Goal: Communication & Community: Answer question/provide support

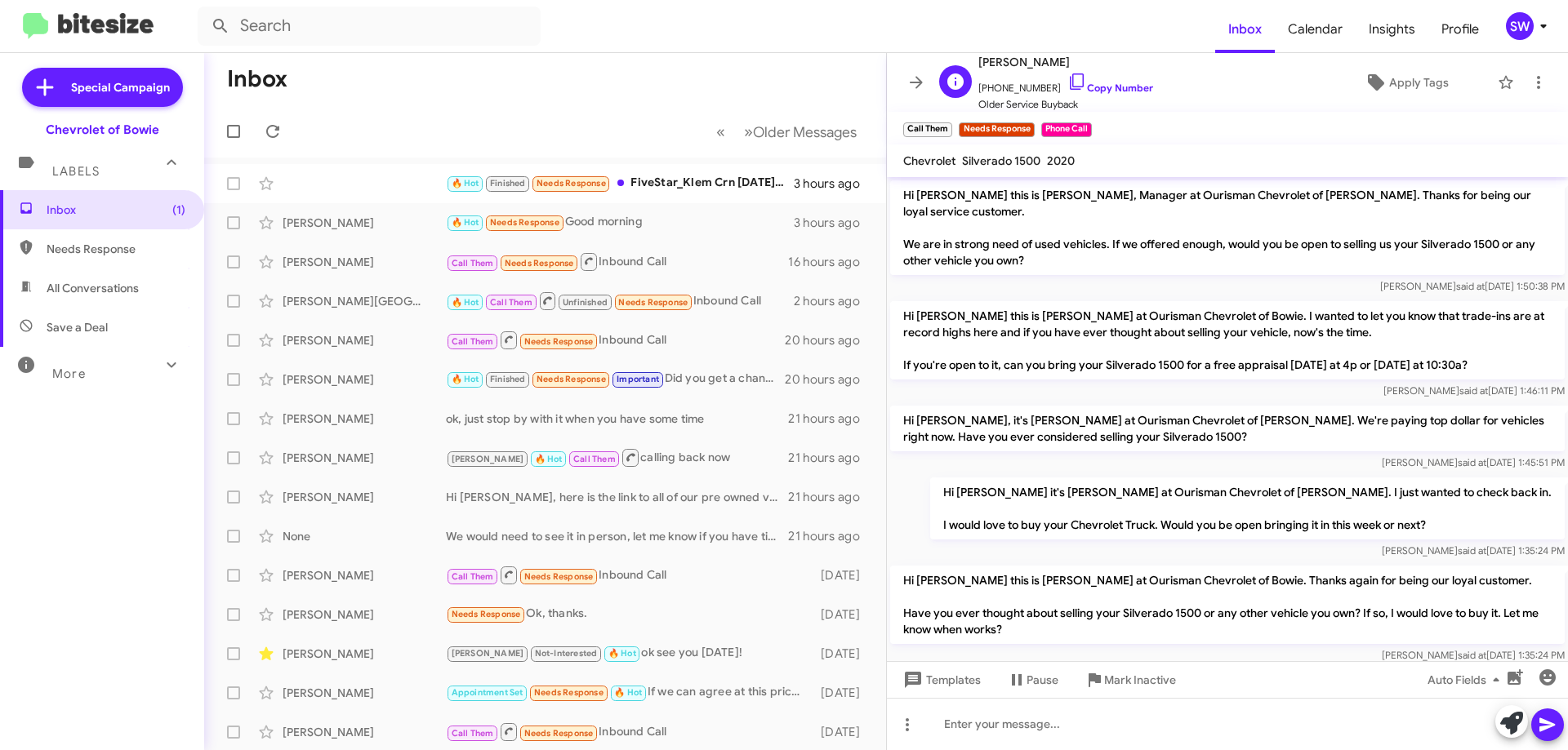
scroll to position [337, 0]
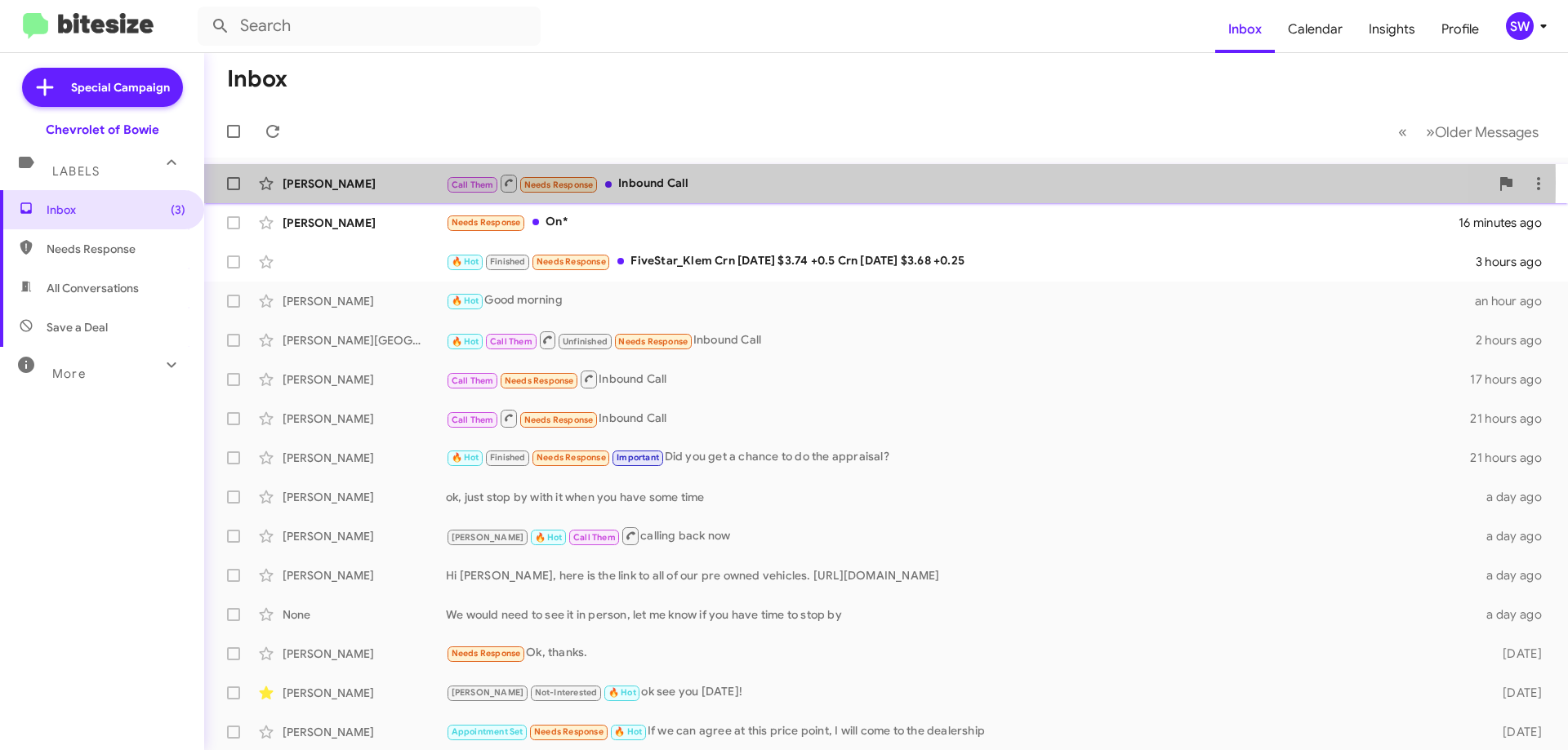
click at [682, 183] on div "Call Them Needs Response Inbound Call" at bounding box center [967, 183] width 1043 height 20
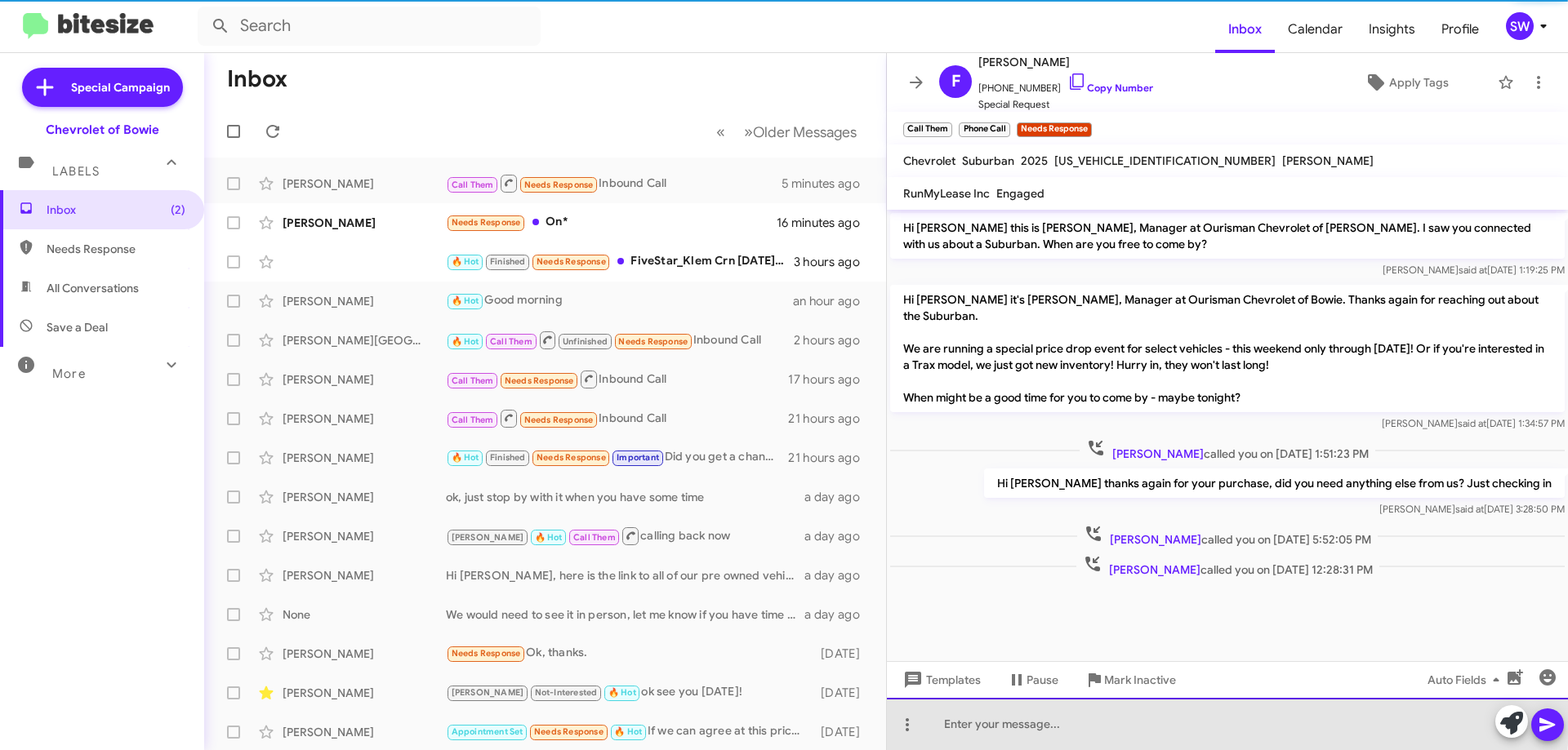
click at [1105, 717] on div at bounding box center [1227, 724] width 681 height 52
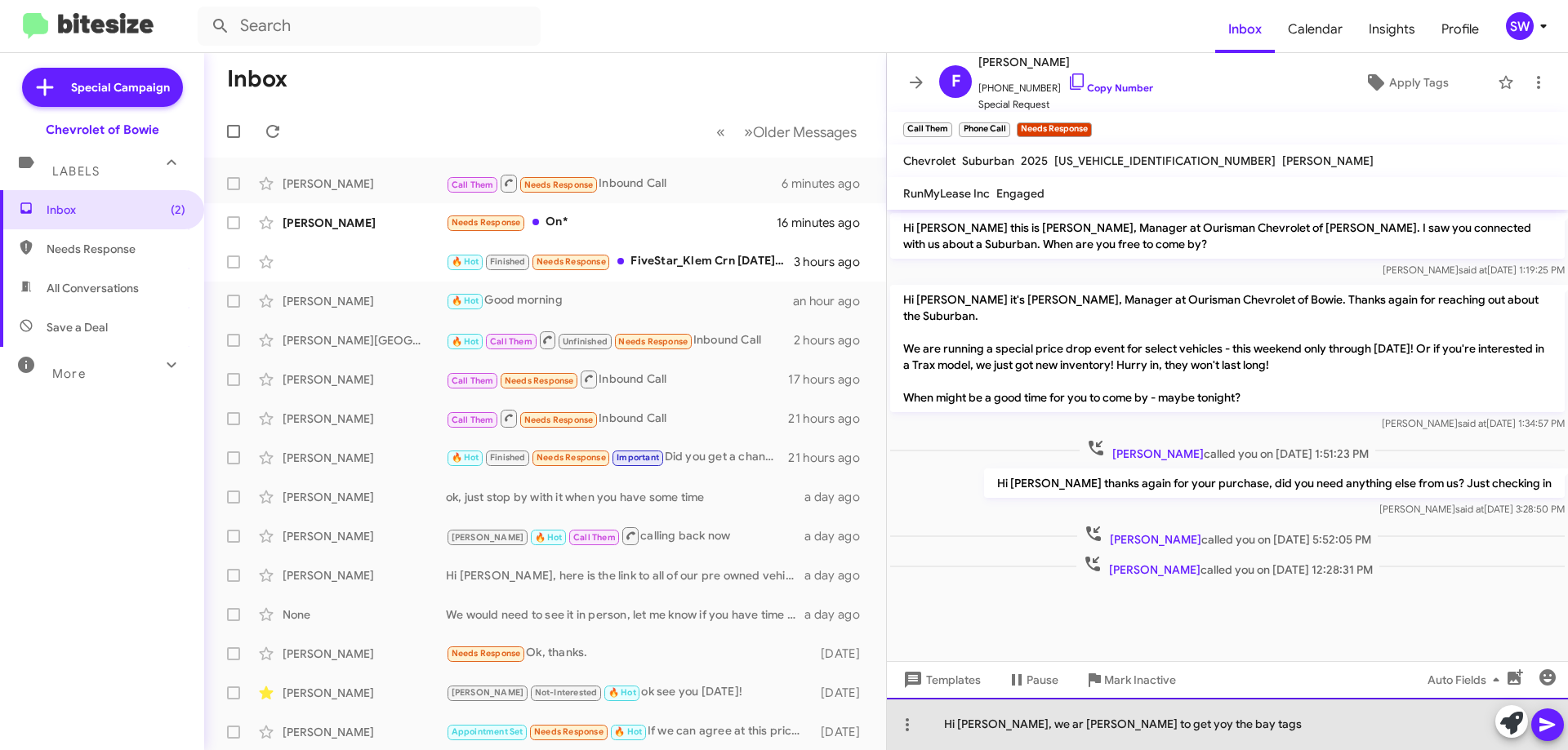
drag, startPoint x: 1006, startPoint y: 727, endPoint x: 1018, endPoint y: 737, distance: 15.6
click at [1006, 728] on div "Hi Sir, we ar wable to get yoy the bay tags" at bounding box center [1227, 724] width 681 height 52
drag, startPoint x: 1024, startPoint y: 726, endPoint x: 1051, endPoint y: 748, distance: 34.8
click at [1026, 728] on div "Hi Sir, we are wable to get yoy the bay tags" at bounding box center [1227, 724] width 681 height 52
click at [1186, 720] on div "Hi Sir, we are able to get you the bay tags" at bounding box center [1227, 724] width 681 height 52
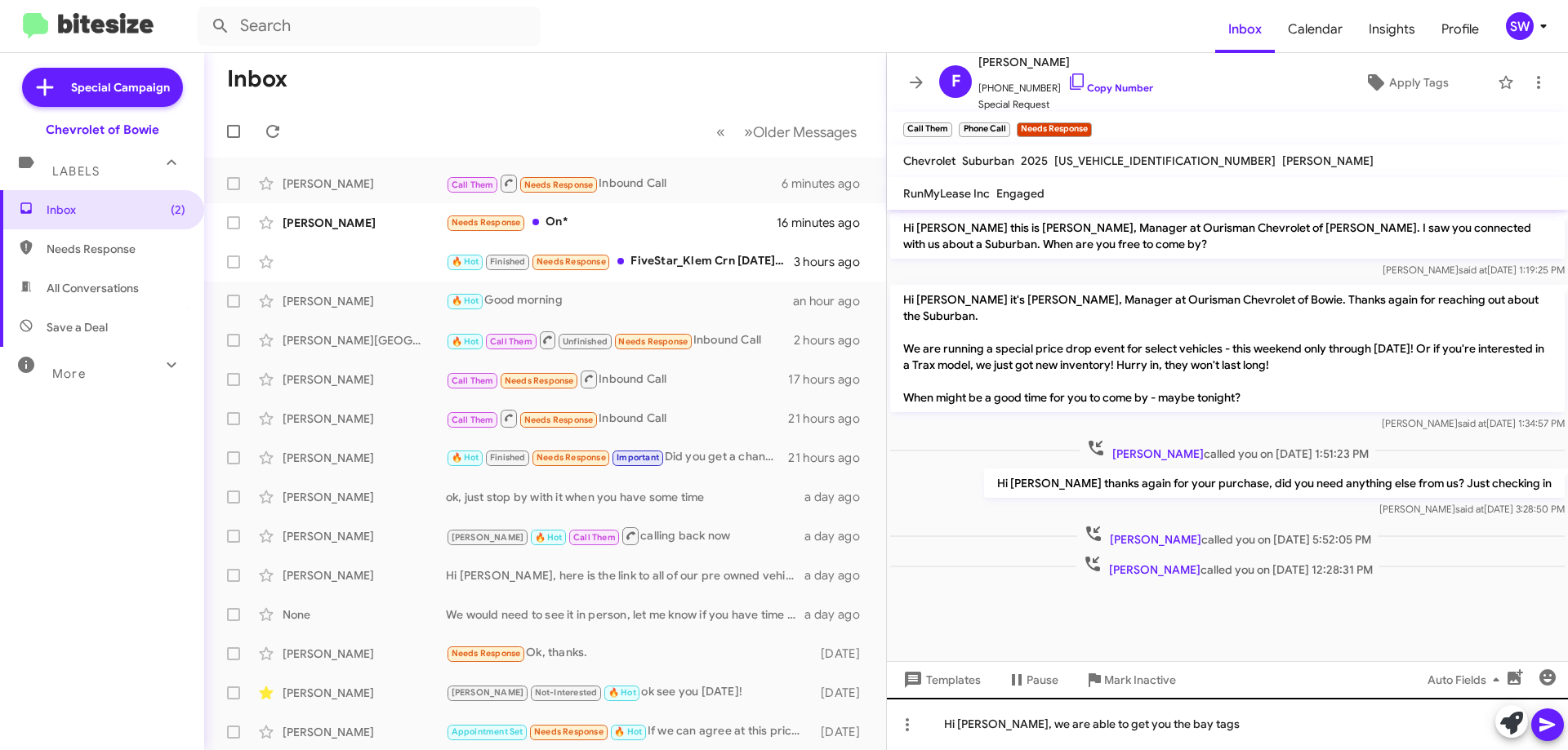
drag, startPoint x: 1549, startPoint y: 735, endPoint x: 1247, endPoint y: 742, distance: 302.1
click at [1247, 742] on div "Hi Sir, we are able to get you the bay tags" at bounding box center [1227, 724] width 681 height 52
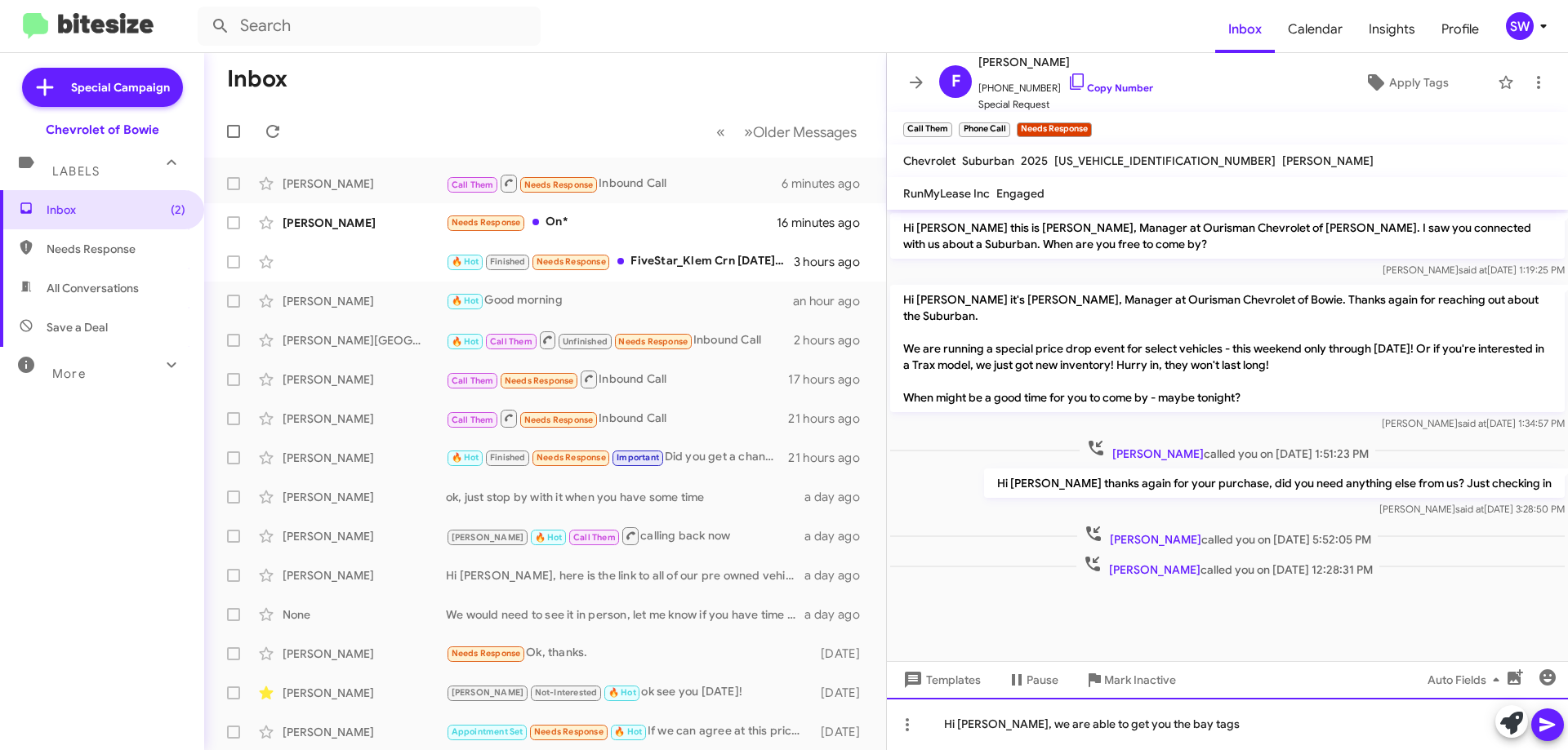
click at [1225, 736] on div "Hi Sir, we are able to get you the bay tags" at bounding box center [1227, 724] width 681 height 52
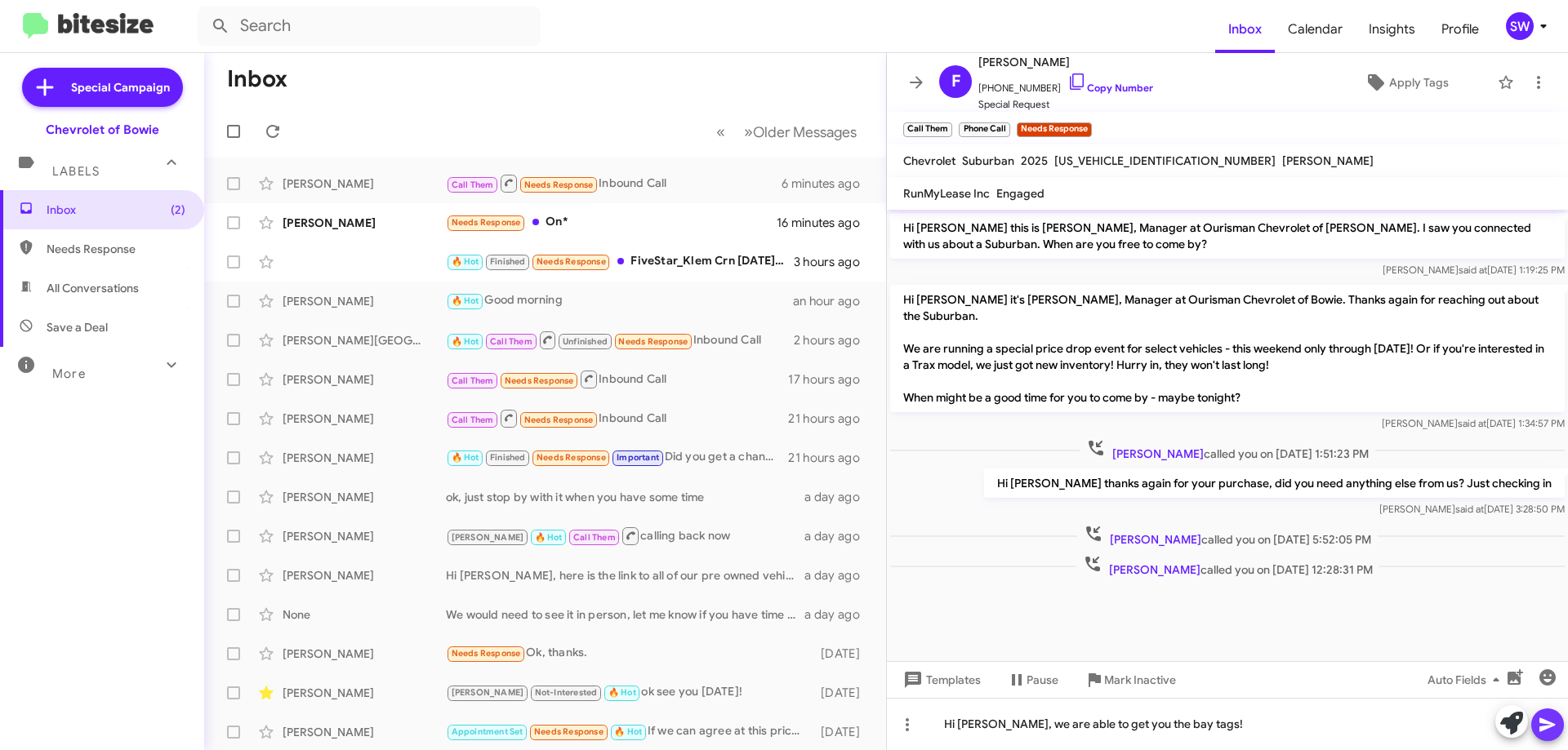
drag, startPoint x: 1548, startPoint y: 718, endPoint x: 1548, endPoint y: 706, distance: 12.0
click at [1548, 716] on icon at bounding box center [1547, 725] width 19 height 19
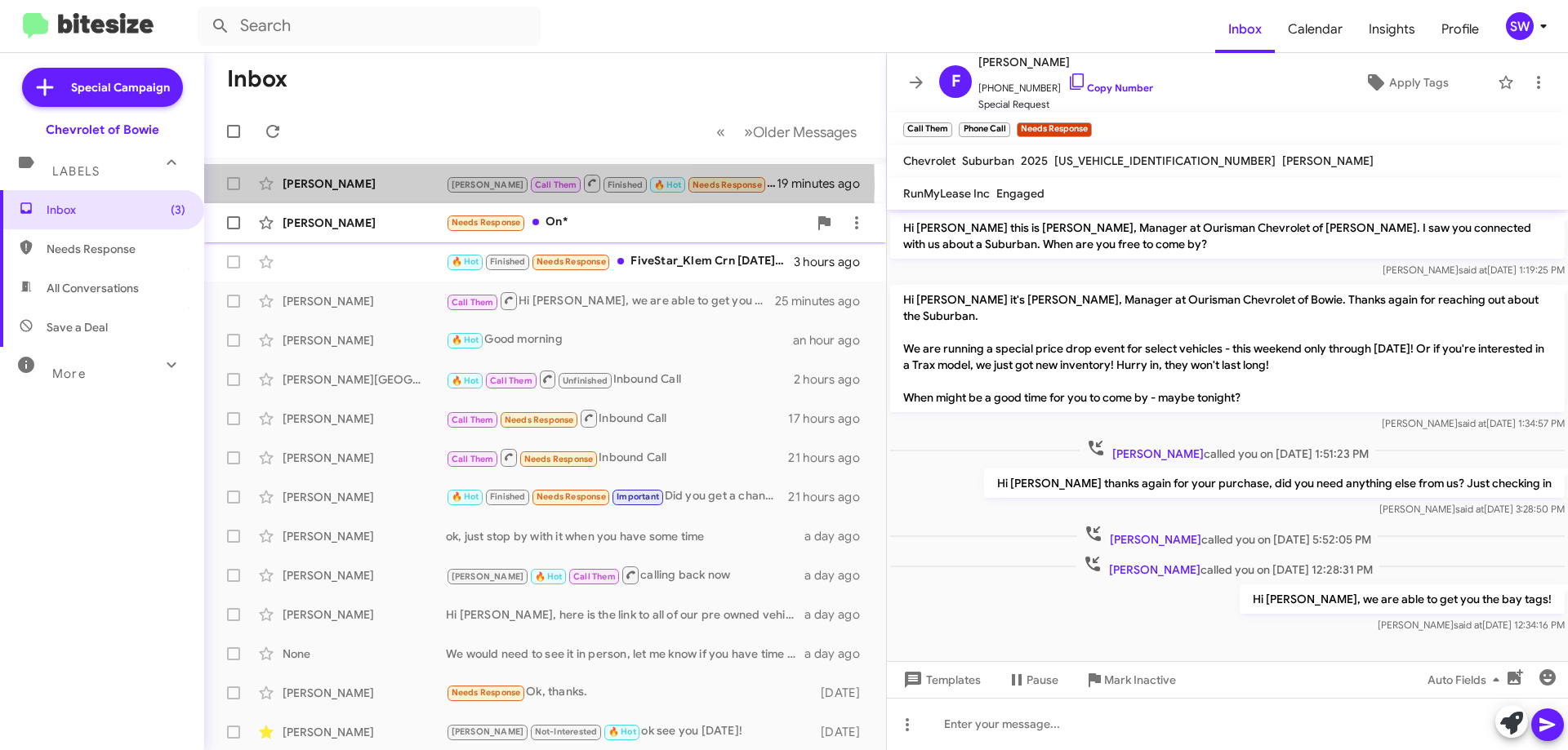
drag, startPoint x: 367, startPoint y: 185, endPoint x: 668, endPoint y: 216, distance: 302.6
click at [368, 185] on div "Clarke Knox" at bounding box center [364, 183] width 164 height 16
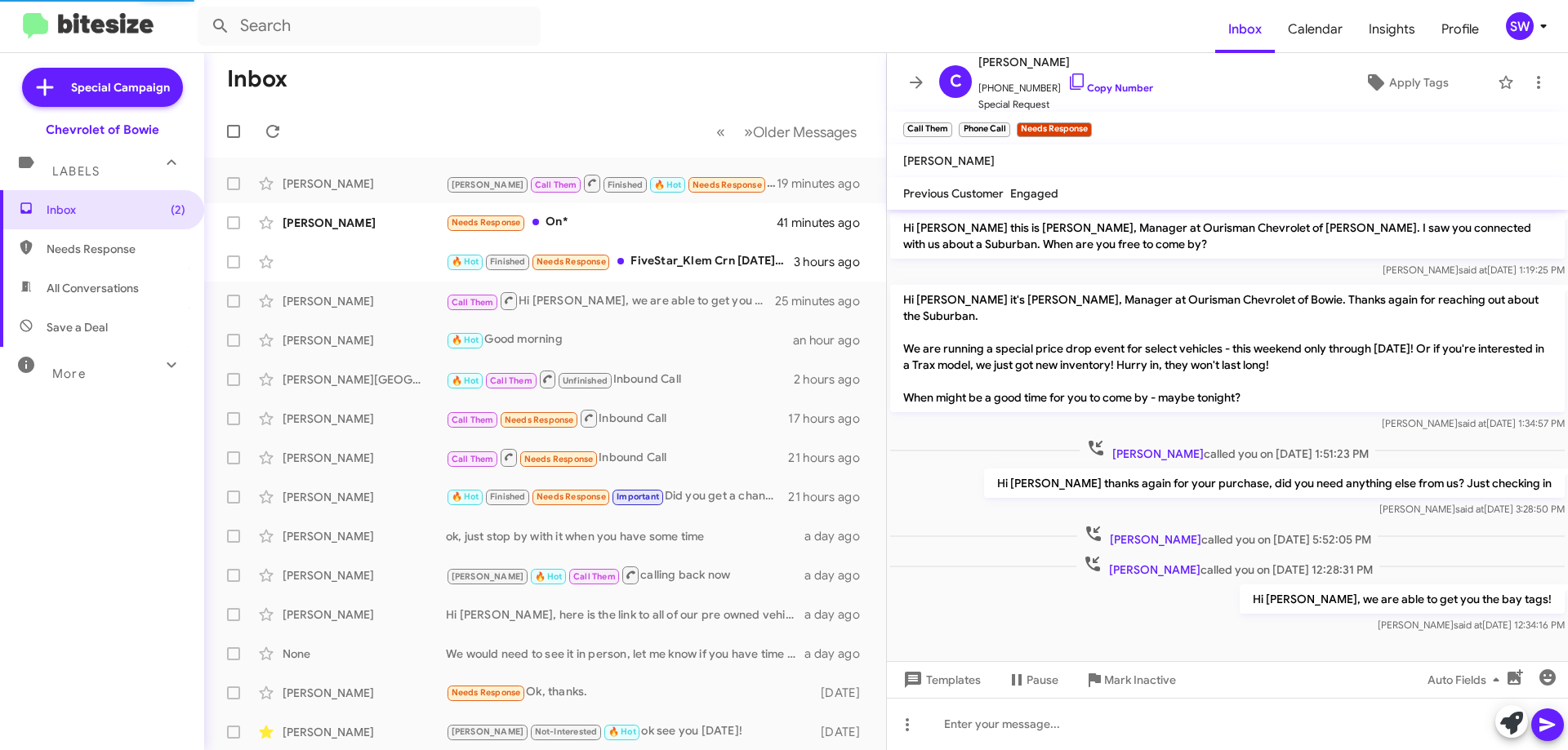
scroll to position [1032, 0]
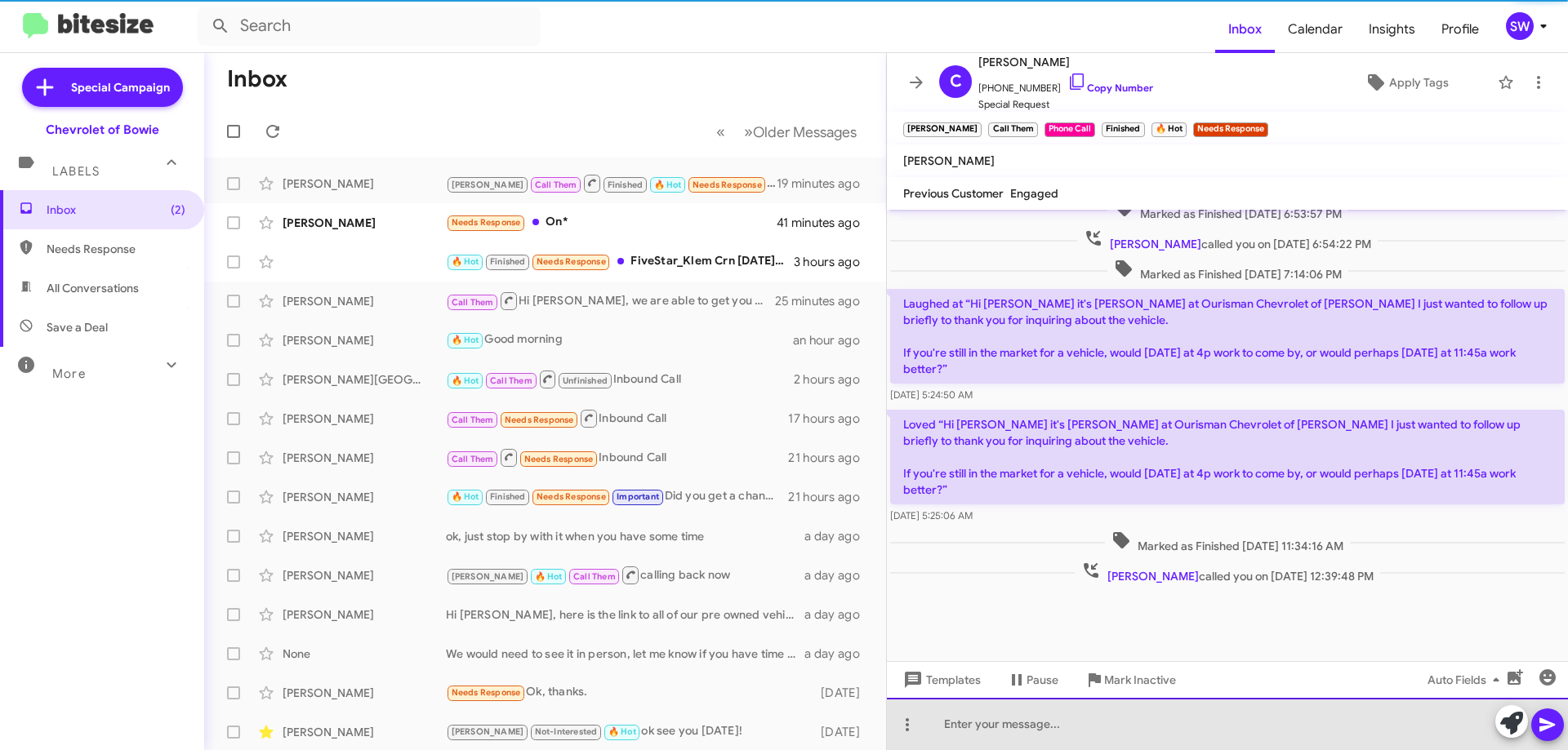
drag, startPoint x: 1029, startPoint y: 731, endPoint x: 1017, endPoint y: 735, distance: 12.6
click at [1027, 732] on div at bounding box center [1227, 724] width 681 height 52
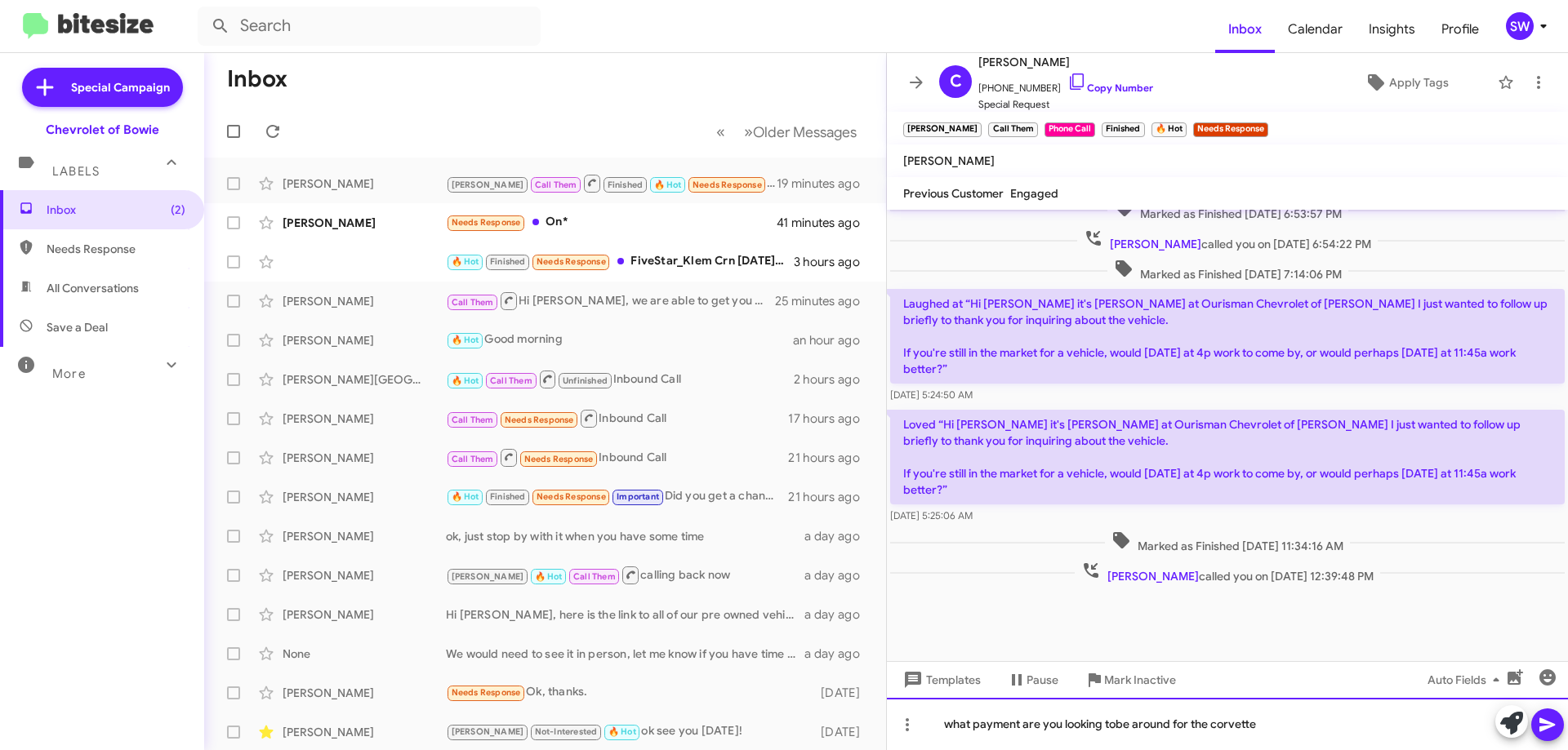
drag, startPoint x: 1120, startPoint y: 716, endPoint x: 1086, endPoint y: 723, distance: 34.7
click at [1049, 727] on div "what payment are you looking tobe around for the corvette" at bounding box center [1227, 724] width 681 height 52
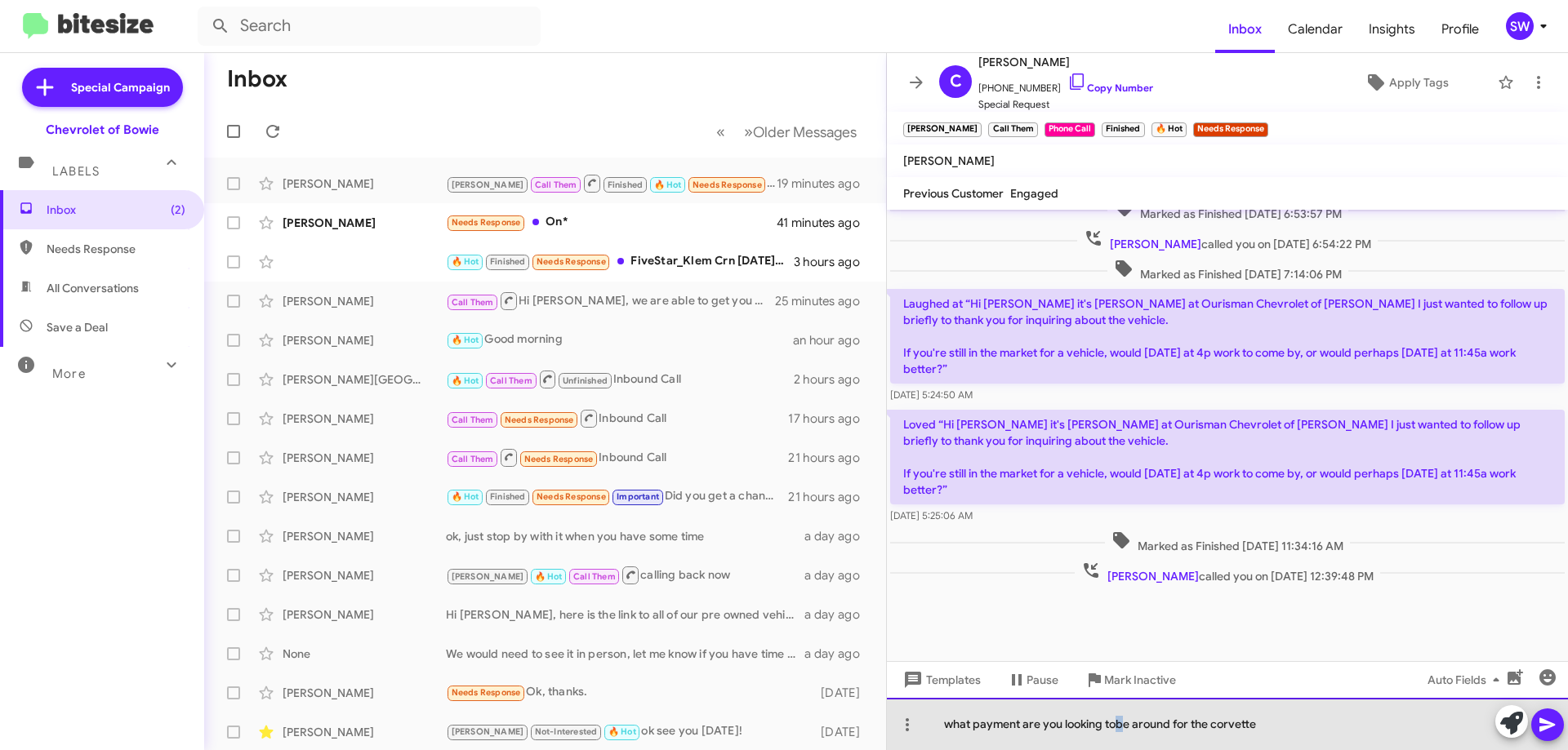
click at [1120, 723] on div "what payment are you looking tobe around for the corvette" at bounding box center [1227, 724] width 681 height 52
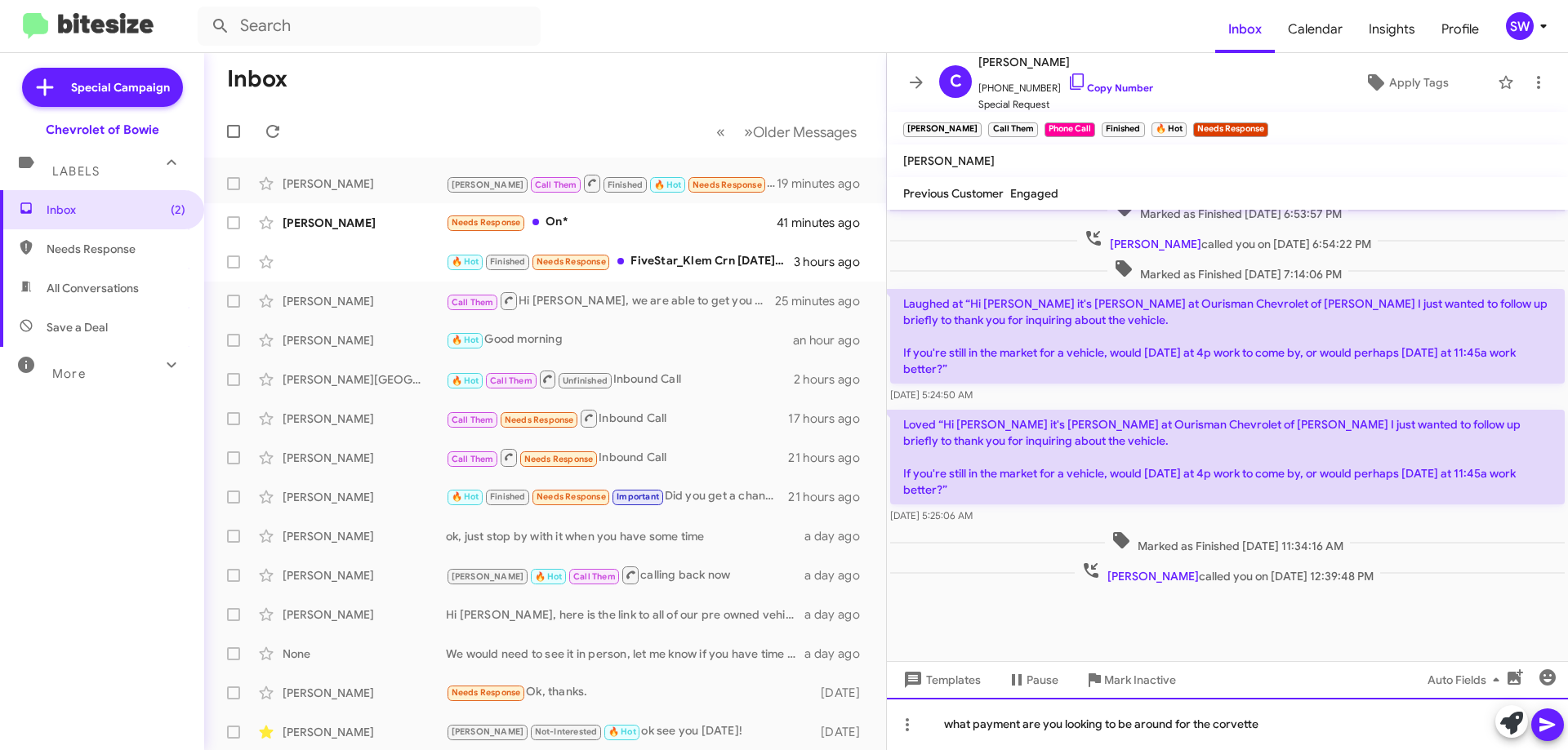
click at [1278, 719] on div "what payment are you looking to be around for the corvette" at bounding box center [1227, 724] width 681 height 52
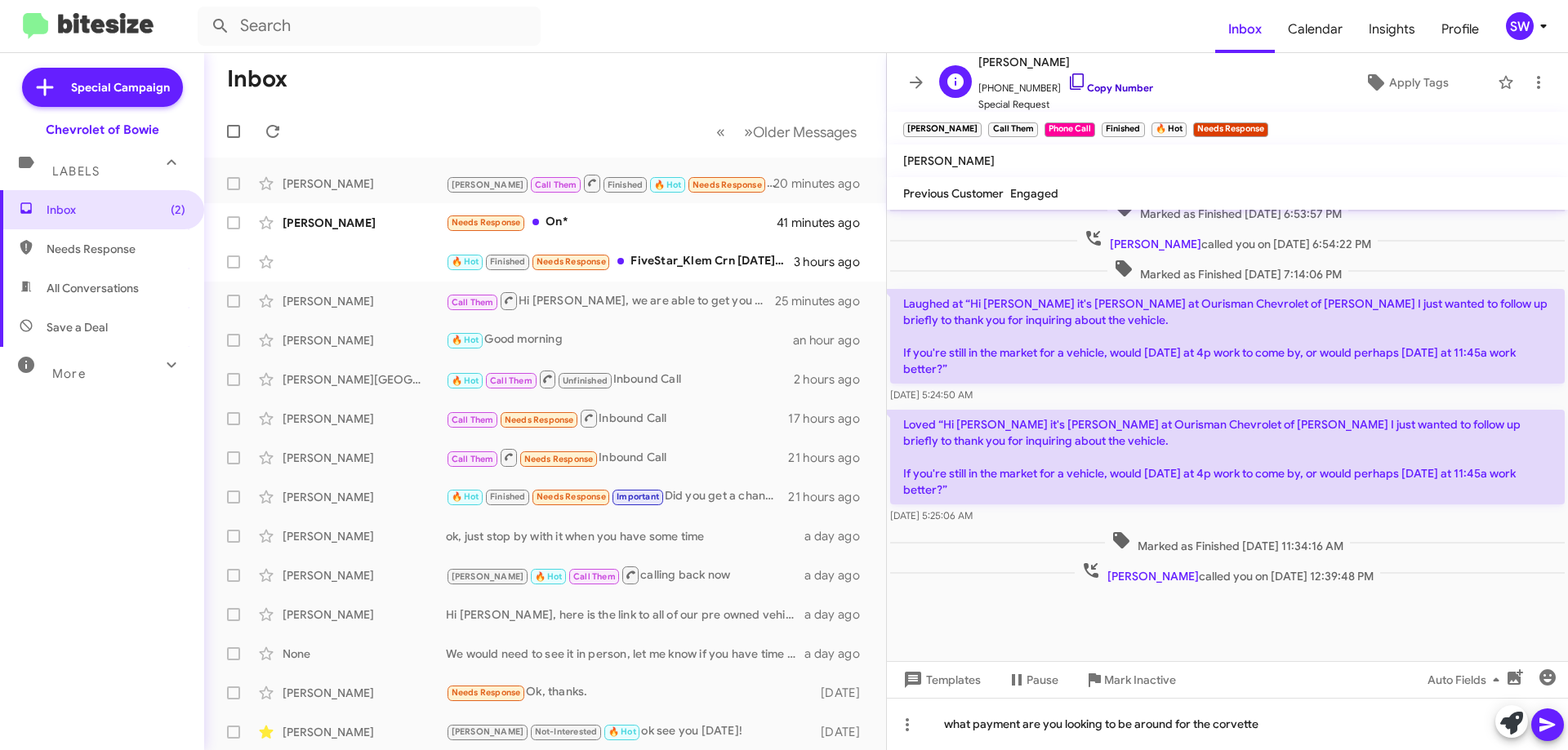
drag, startPoint x: 1057, startPoint y: 81, endPoint x: 1065, endPoint y: 81, distance: 8.0
click at [1067, 82] on icon at bounding box center [1077, 82] width 19 height 19
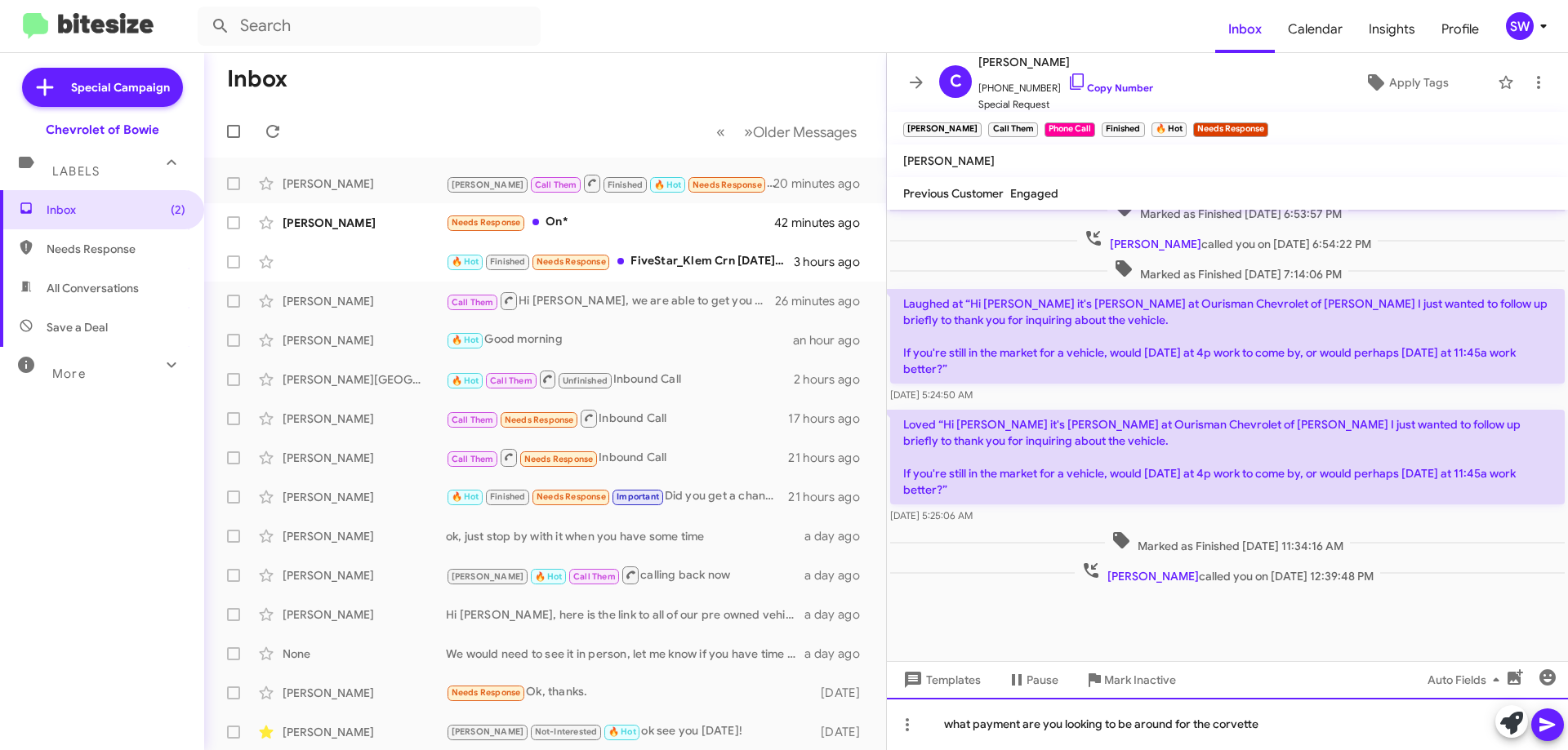
click at [1081, 715] on div "what payment are you looking to be around for the corvette" at bounding box center [1227, 724] width 681 height 52
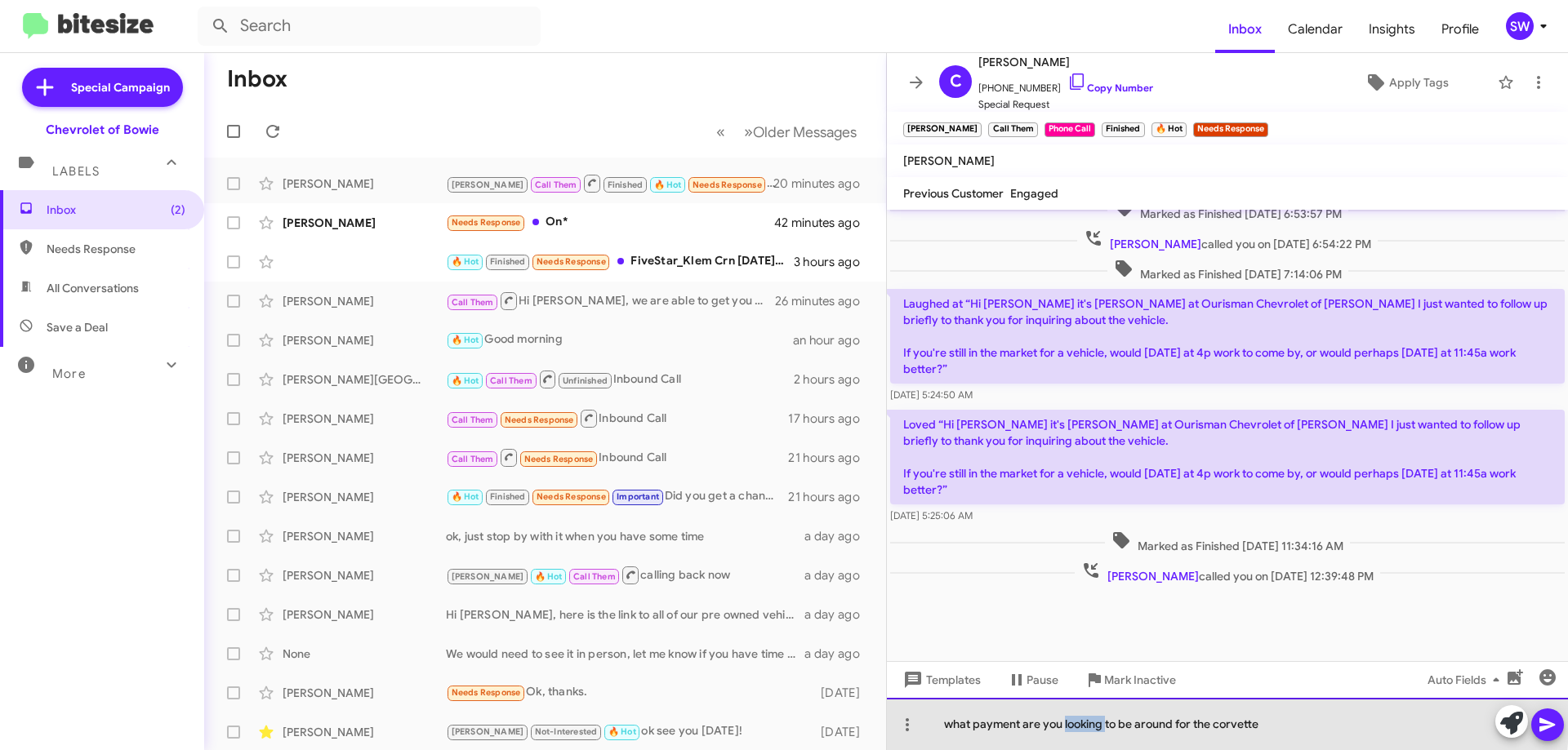
click at [1082, 716] on div "what payment are you looking to be around for the corvette" at bounding box center [1227, 724] width 681 height 52
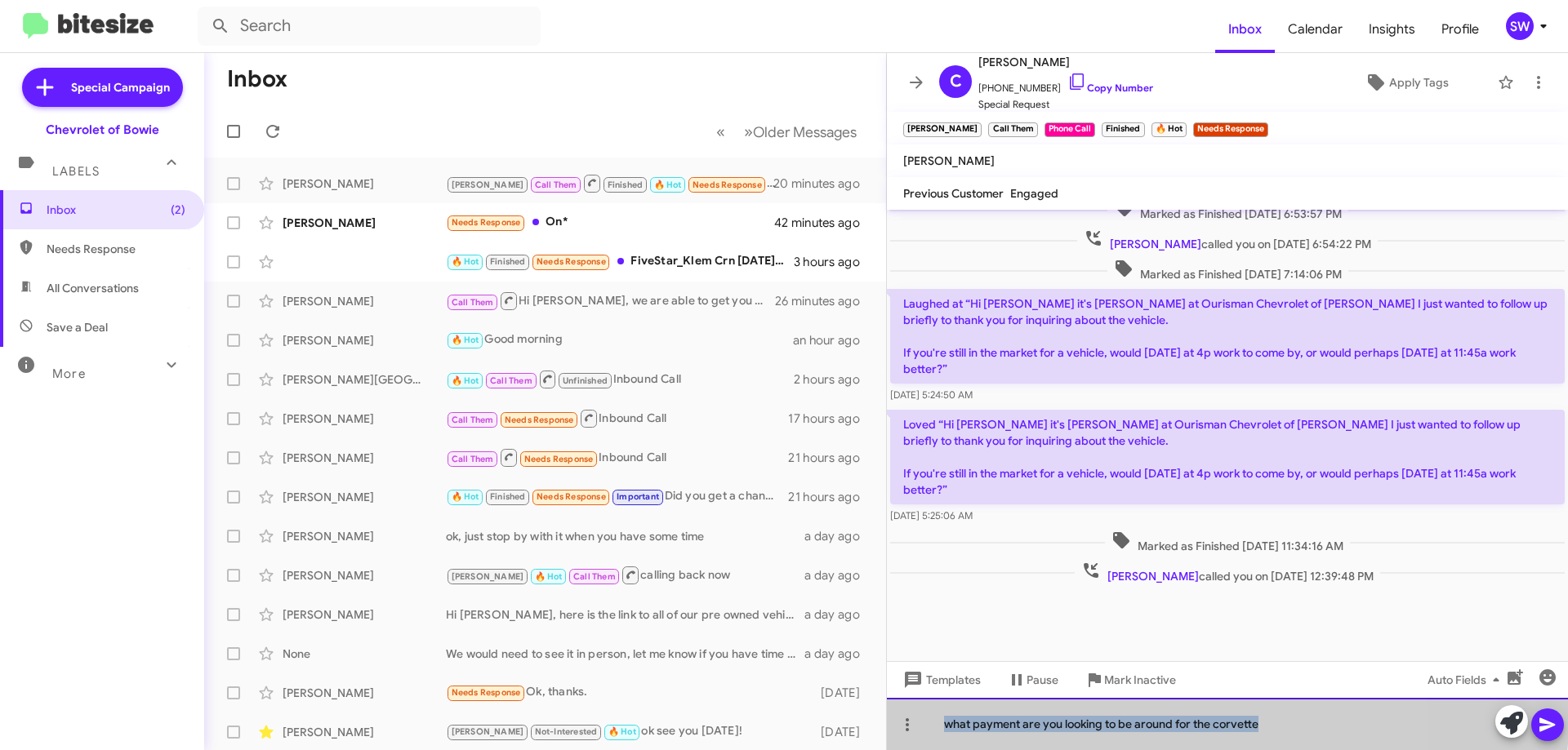
click at [1083, 716] on div "what payment are you looking to be around for the corvette" at bounding box center [1227, 724] width 681 height 52
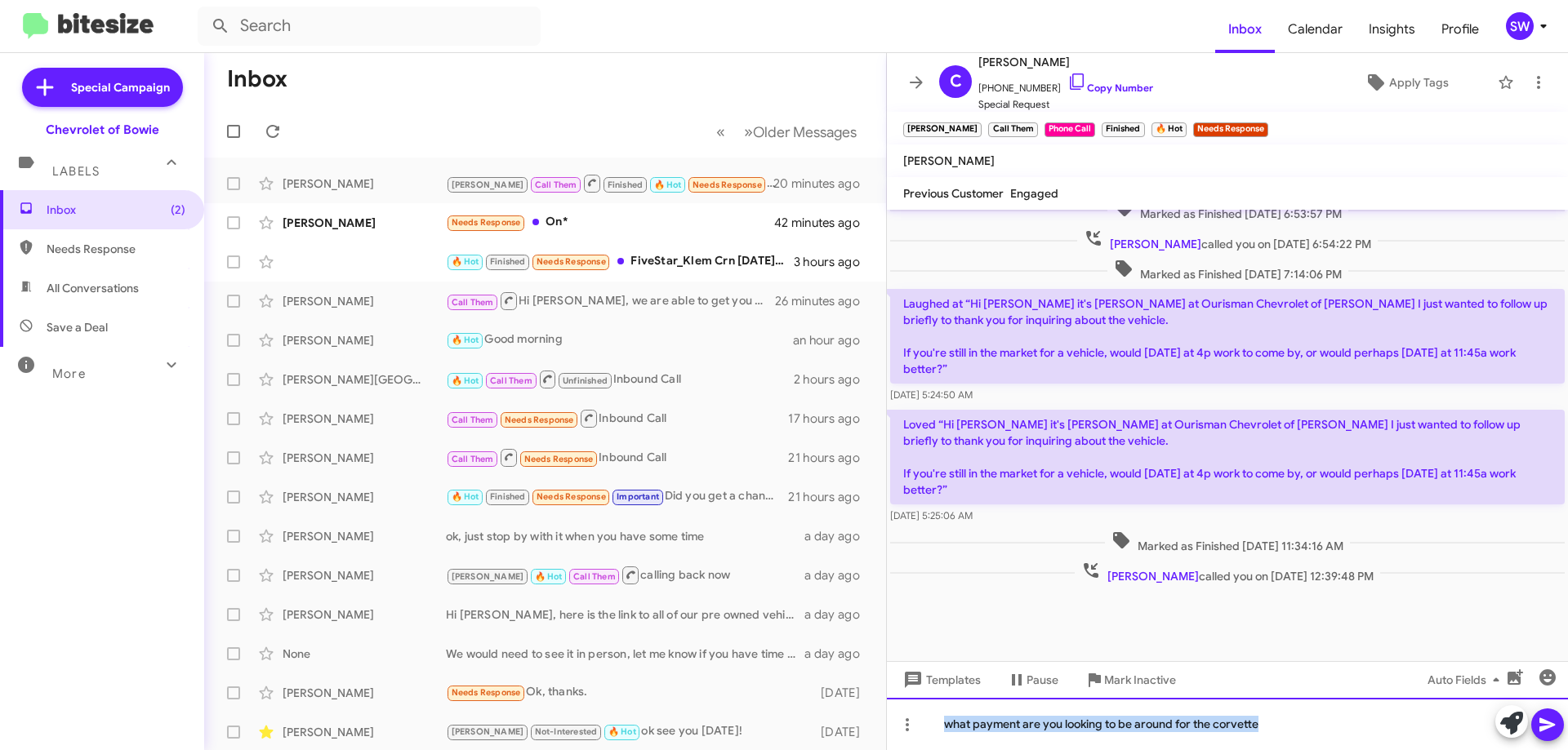
copy div "what payment are you looking to be around for the corvette"
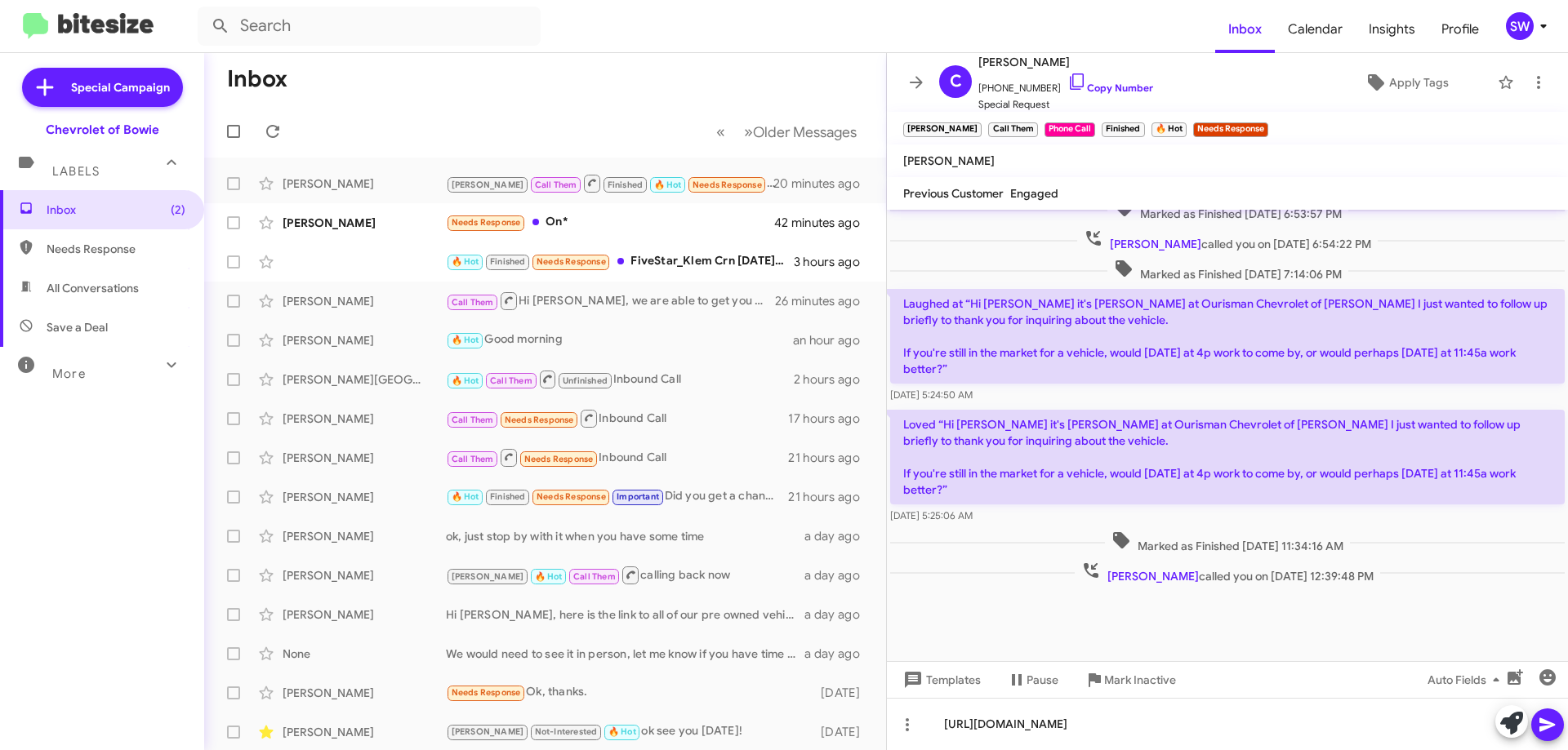
click at [1554, 723] on icon at bounding box center [1547, 725] width 19 height 19
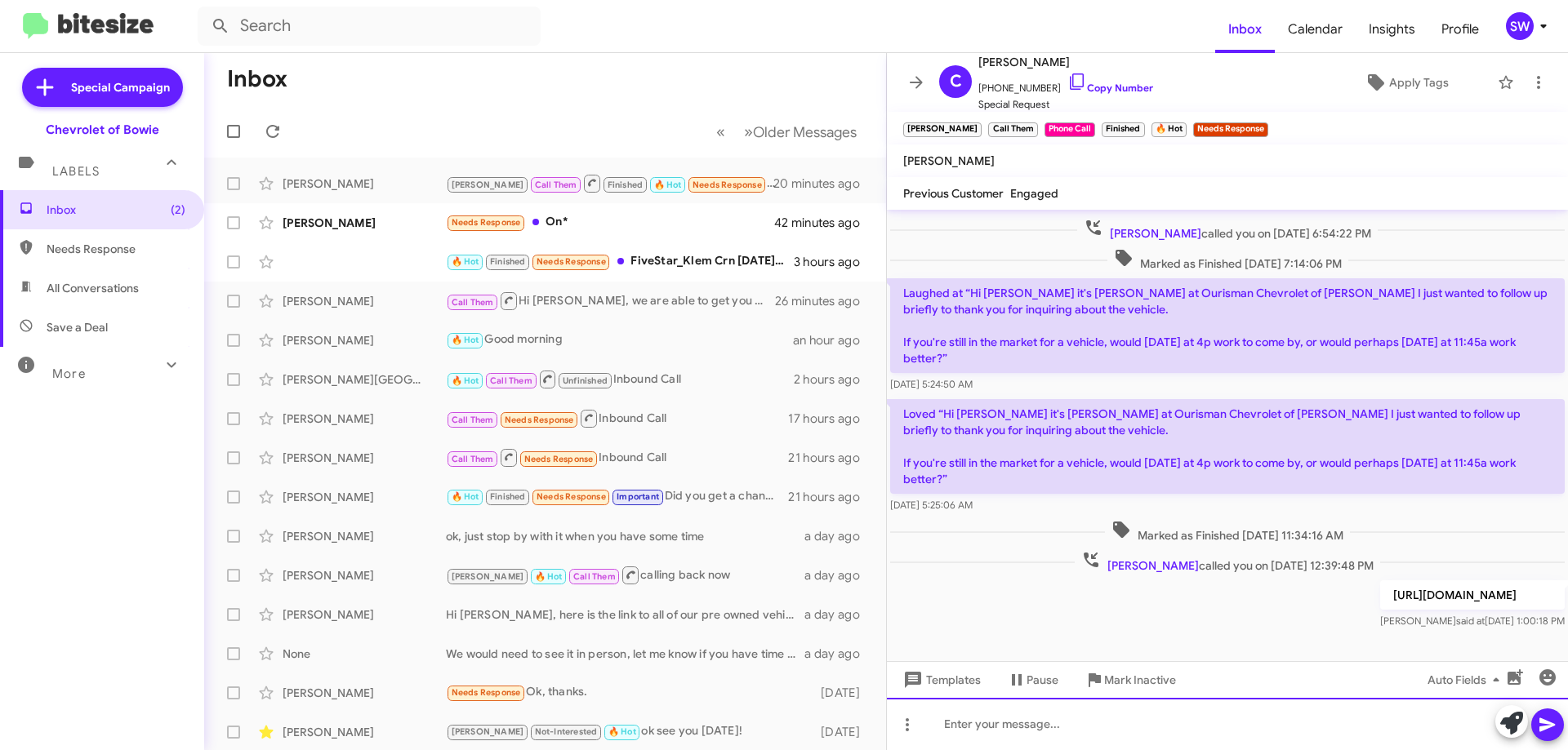
scroll to position [1091, 0]
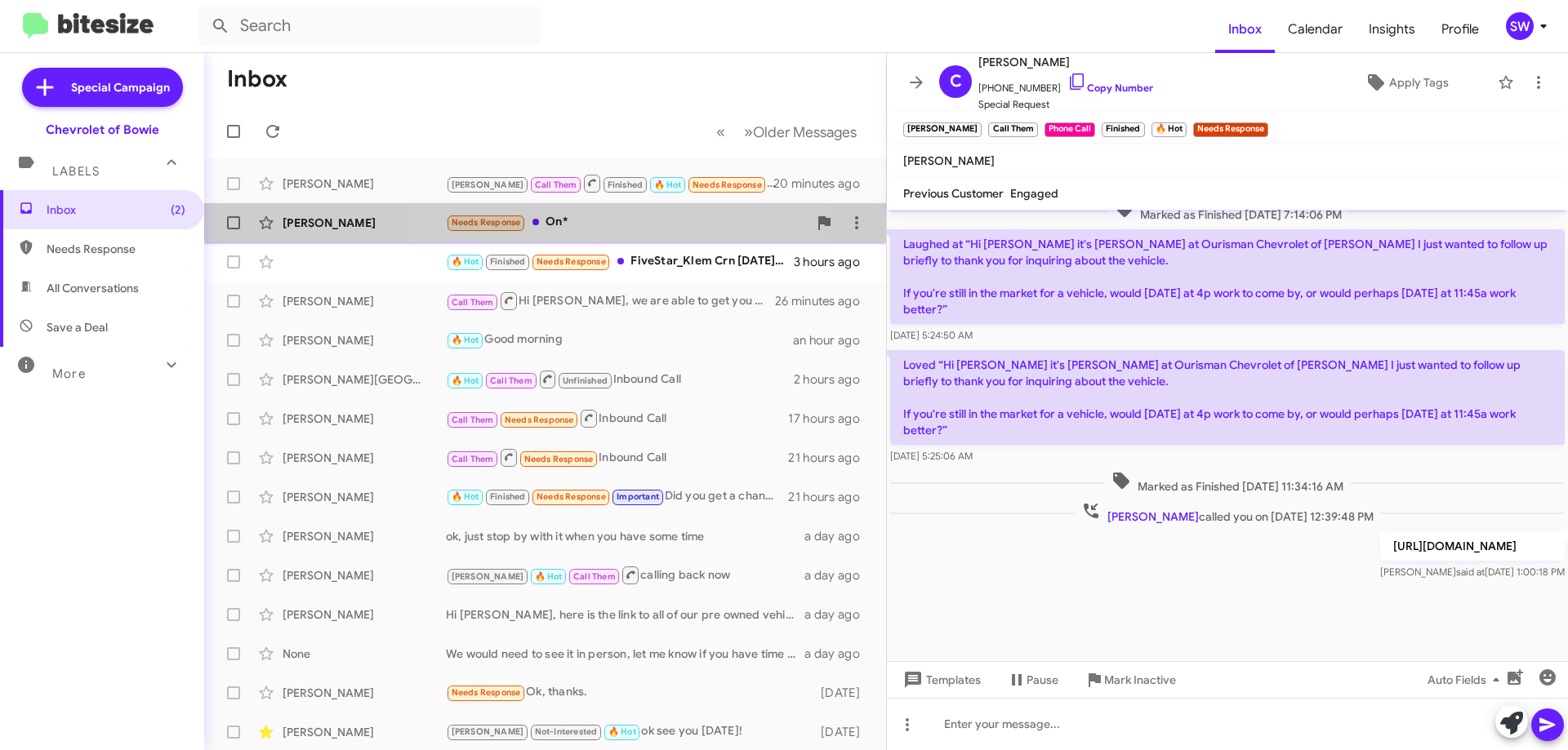
drag, startPoint x: 598, startPoint y: 219, endPoint x: 614, endPoint y: 223, distance: 16.5
click at [598, 220] on div "Needs Response On*" at bounding box center [627, 221] width 362 height 18
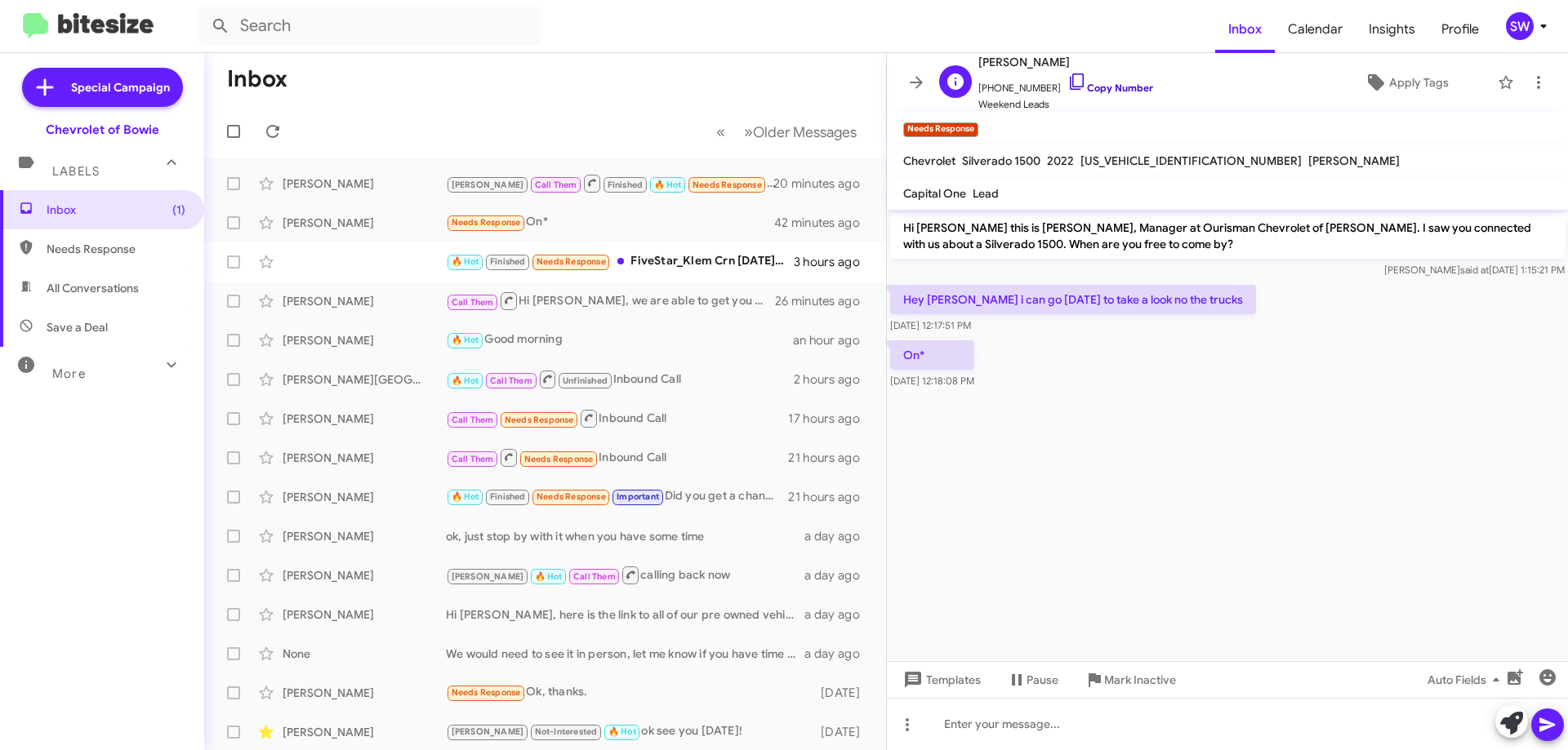
click at [1067, 83] on icon at bounding box center [1077, 82] width 19 height 19
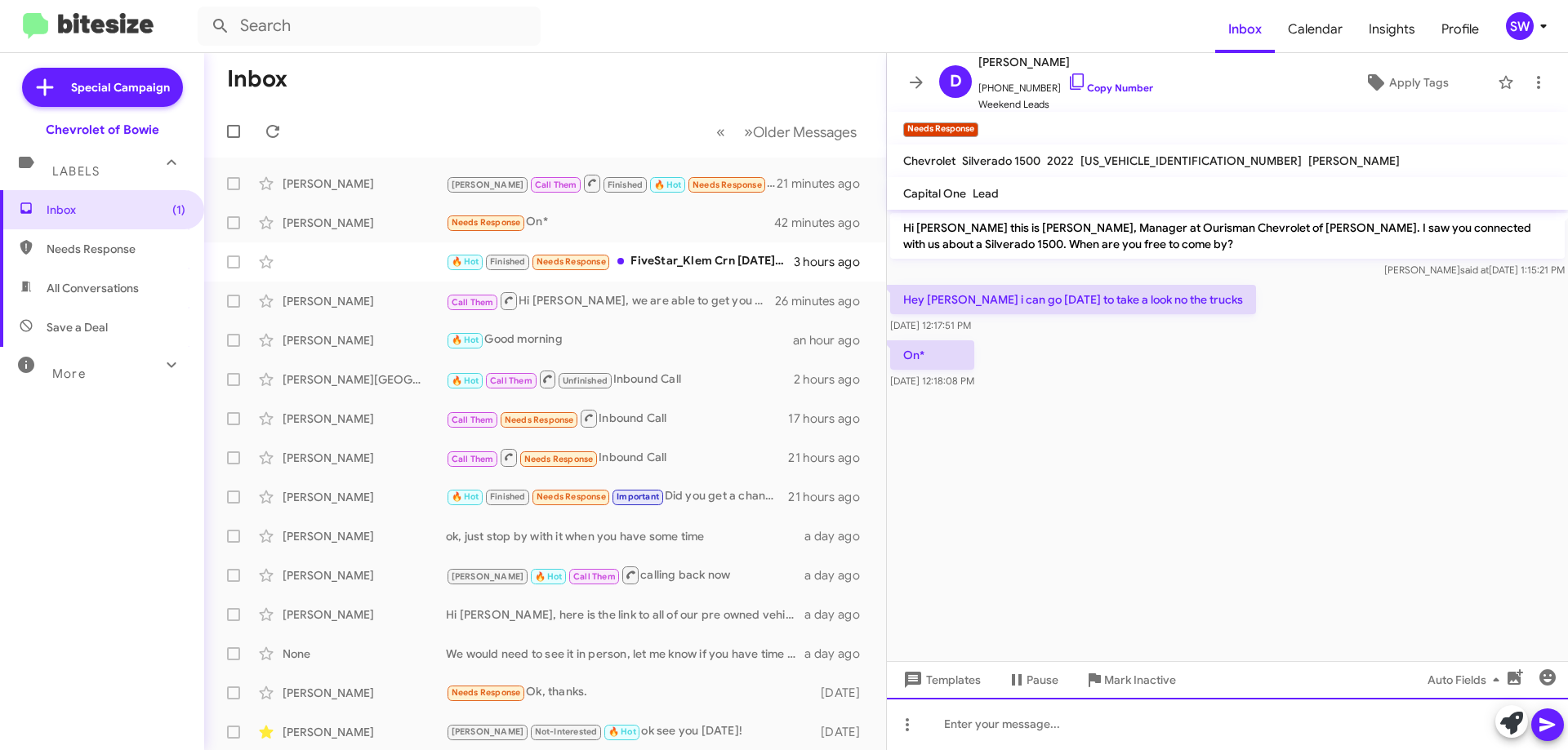
drag, startPoint x: 1066, startPoint y: 724, endPoint x: 1040, endPoint y: 721, distance: 26.2
click at [1064, 723] on div at bounding box center [1227, 724] width 681 height 52
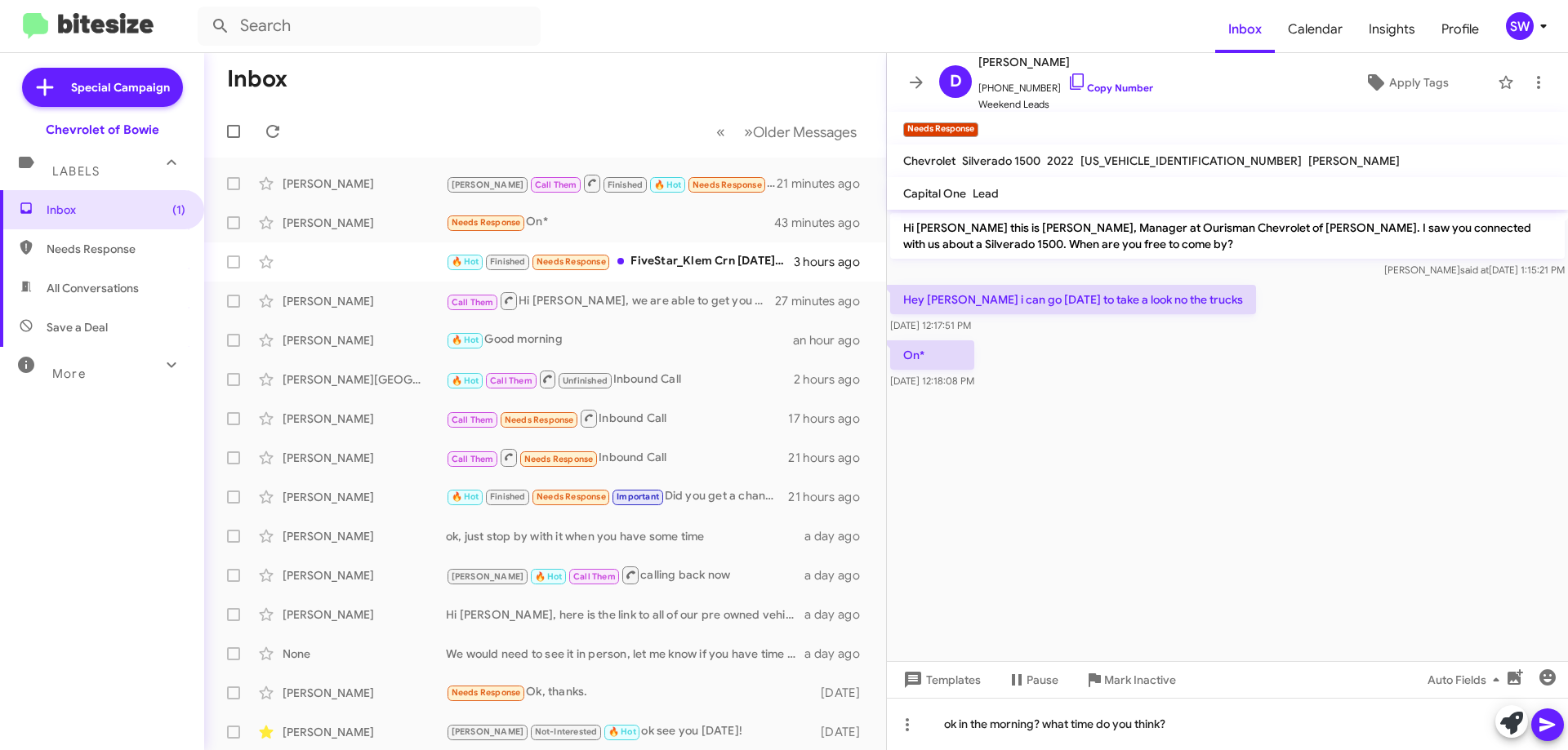
drag, startPoint x: 1548, startPoint y: 720, endPoint x: 1201, endPoint y: 640, distance: 356.1
click at [1544, 719] on icon at bounding box center [1547, 725] width 19 height 19
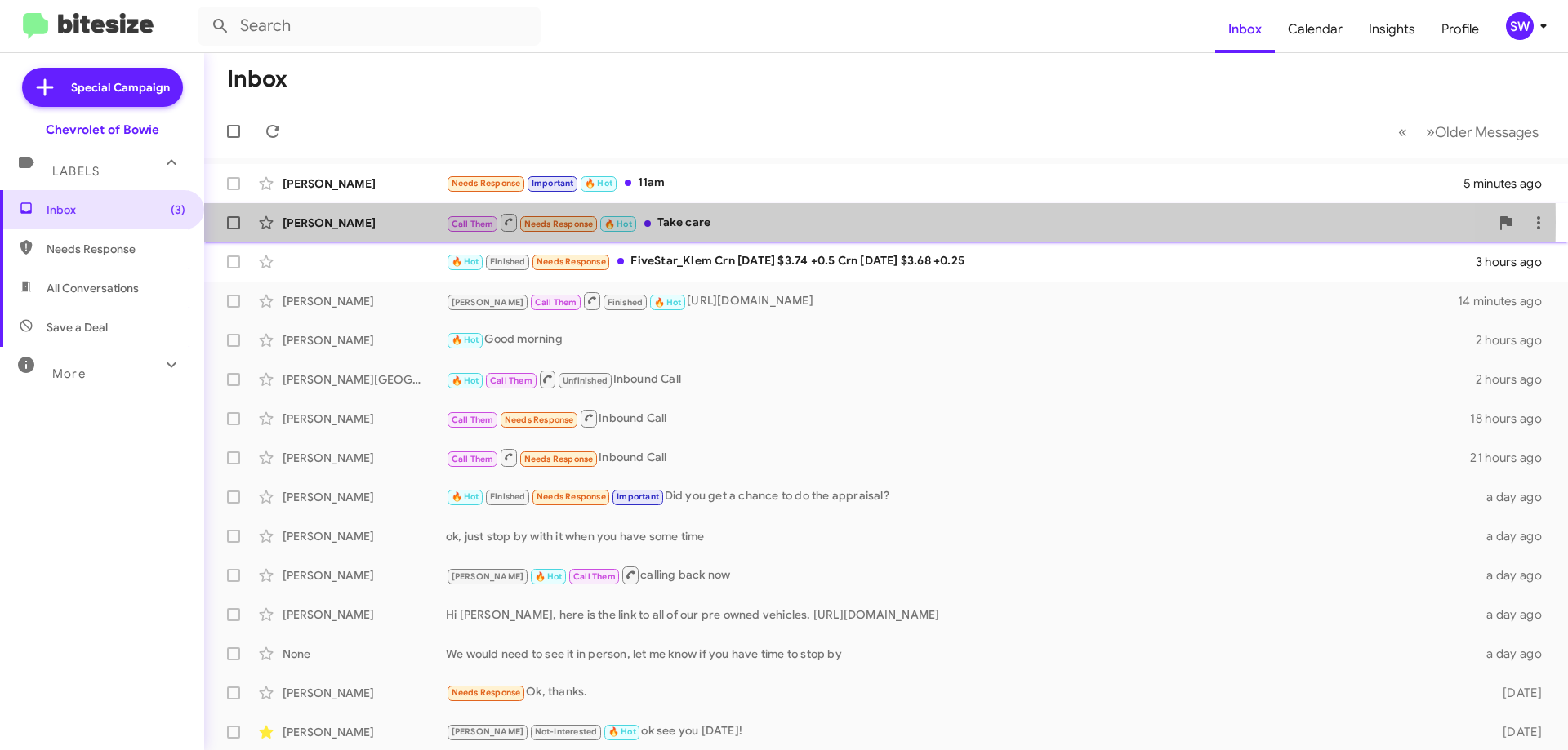
drag, startPoint x: 685, startPoint y: 222, endPoint x: 782, endPoint y: 239, distance: 98.5
click at [685, 222] on div "Call Them Needs Response 🔥 Hot Take care" at bounding box center [967, 221] width 1043 height 20
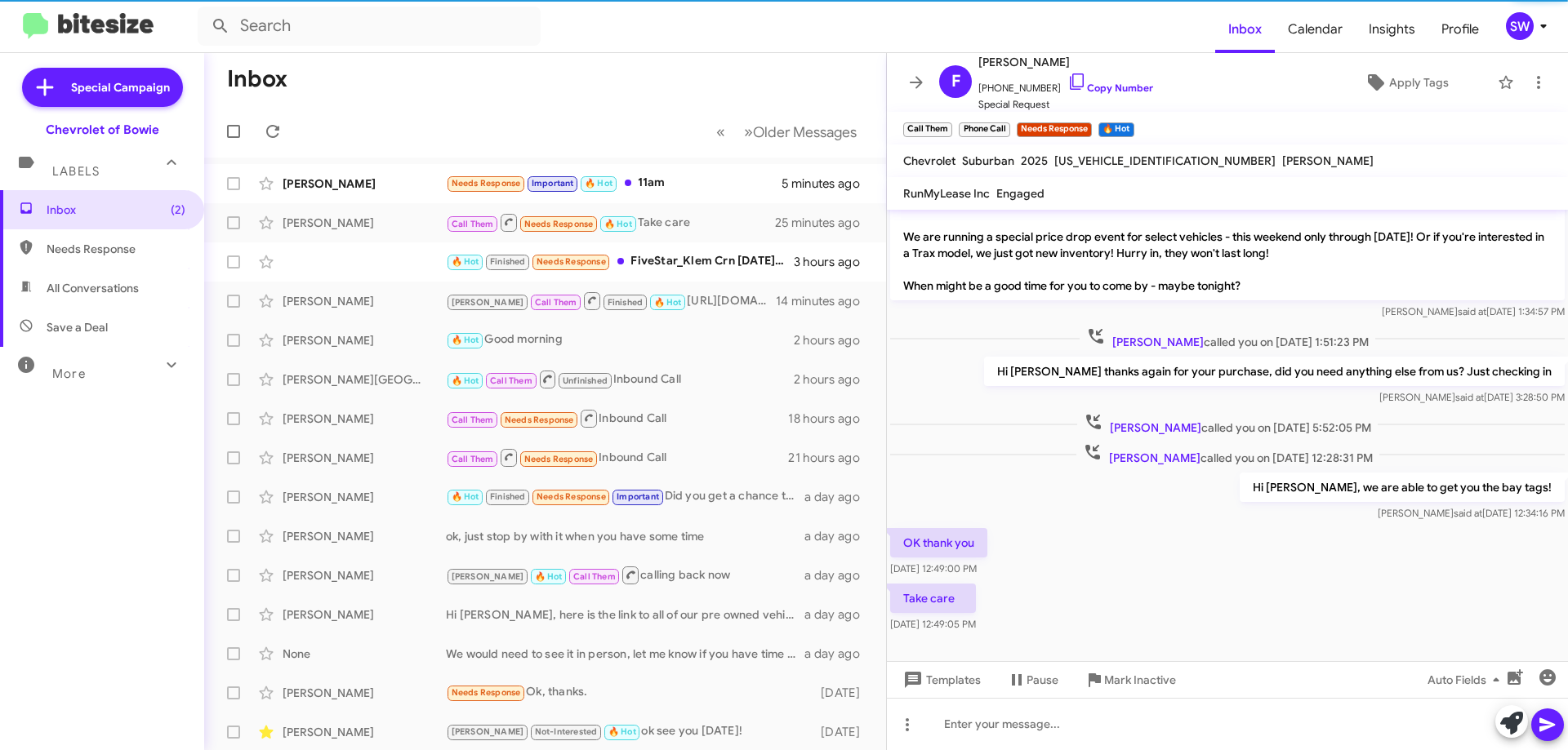
scroll to position [123, 0]
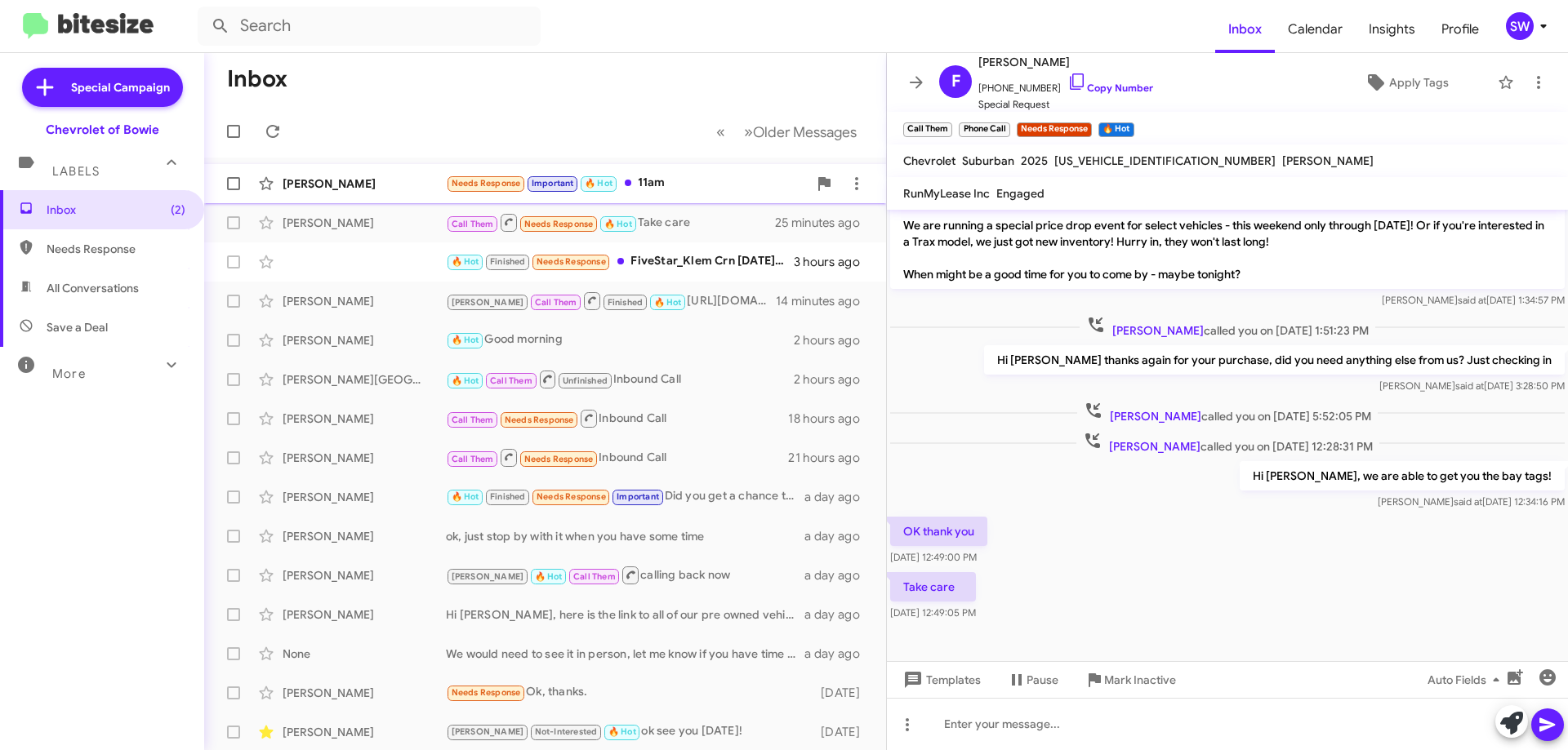
drag, startPoint x: 674, startPoint y: 191, endPoint x: 713, endPoint y: 191, distance: 39.0
click at [674, 192] on div "Needs Response Important 🔥 Hot 11am" at bounding box center [627, 183] width 362 height 18
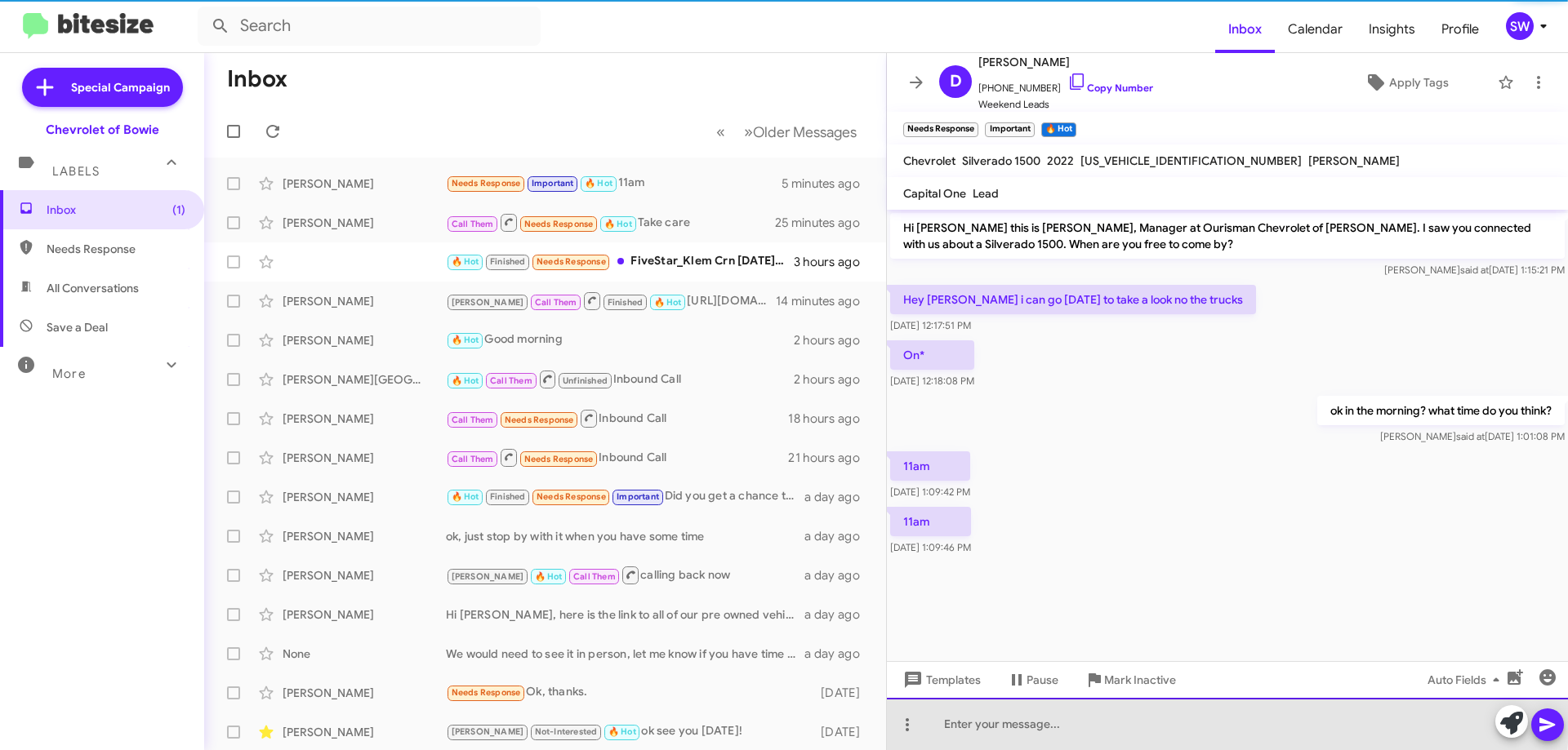
drag, startPoint x: 1112, startPoint y: 717, endPoint x: 1123, endPoint y: 693, distance: 26.4
click at [1112, 716] on div at bounding box center [1227, 724] width 681 height 52
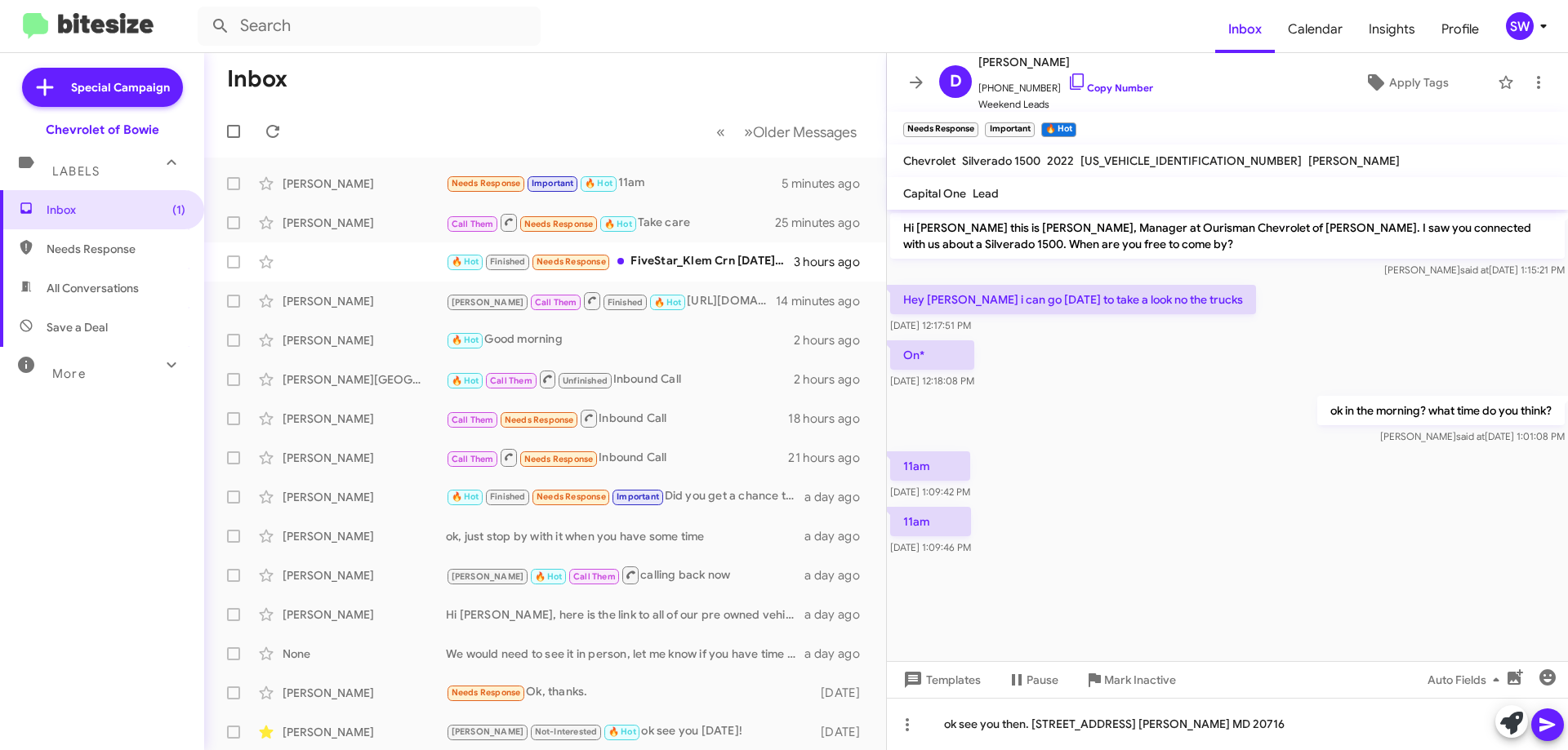
click at [1542, 719] on icon at bounding box center [1547, 725] width 19 height 19
drag, startPoint x: 1067, startPoint y: 72, endPoint x: 1058, endPoint y: 83, distance: 14.2
click at [1064, 76] on span "+13013776721 Copy Number" at bounding box center [1065, 84] width 174 height 24
click at [1067, 83] on icon at bounding box center [1077, 82] width 19 height 19
copy link
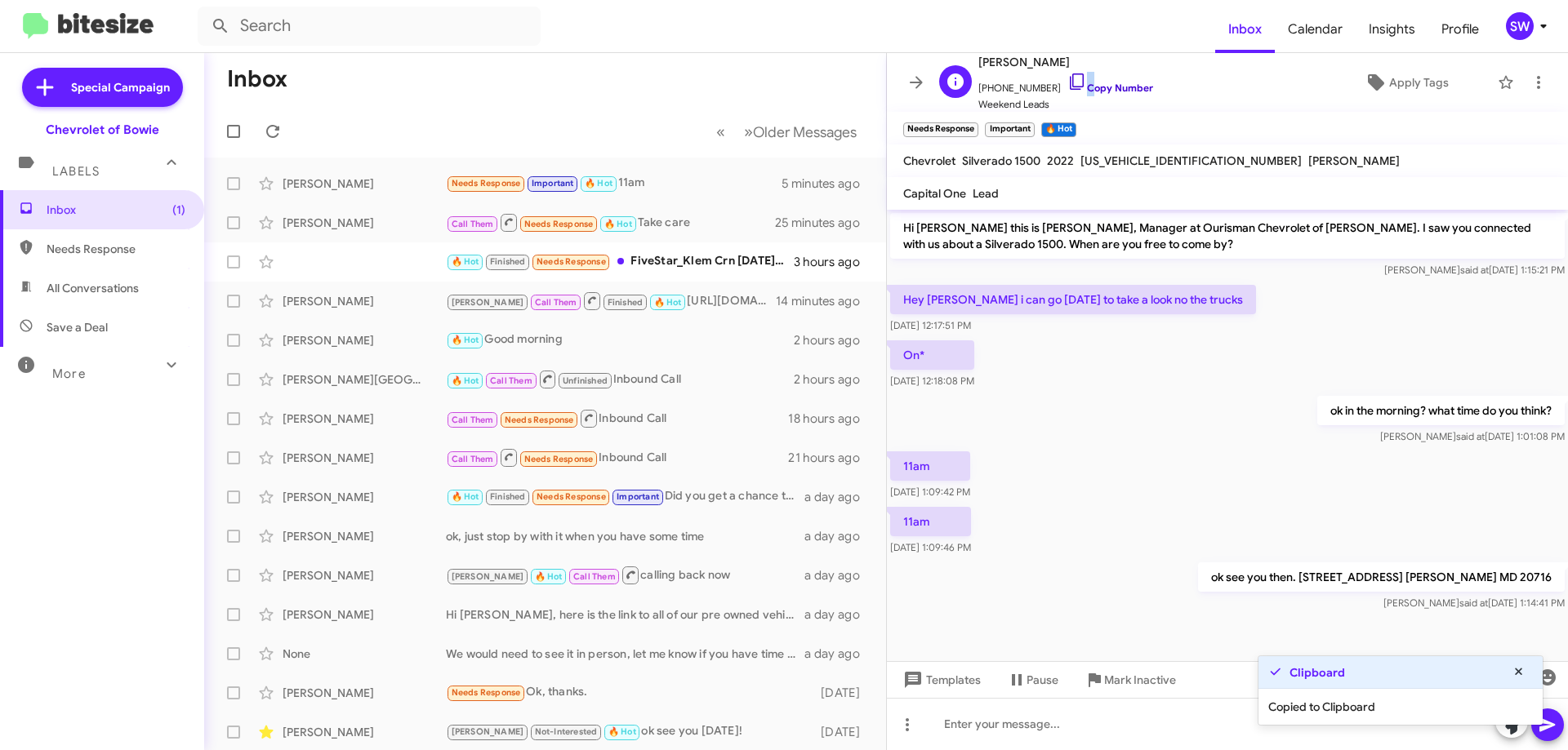
click at [1067, 83] on icon at bounding box center [1077, 82] width 19 height 19
